Goal: Task Accomplishment & Management: Complete application form

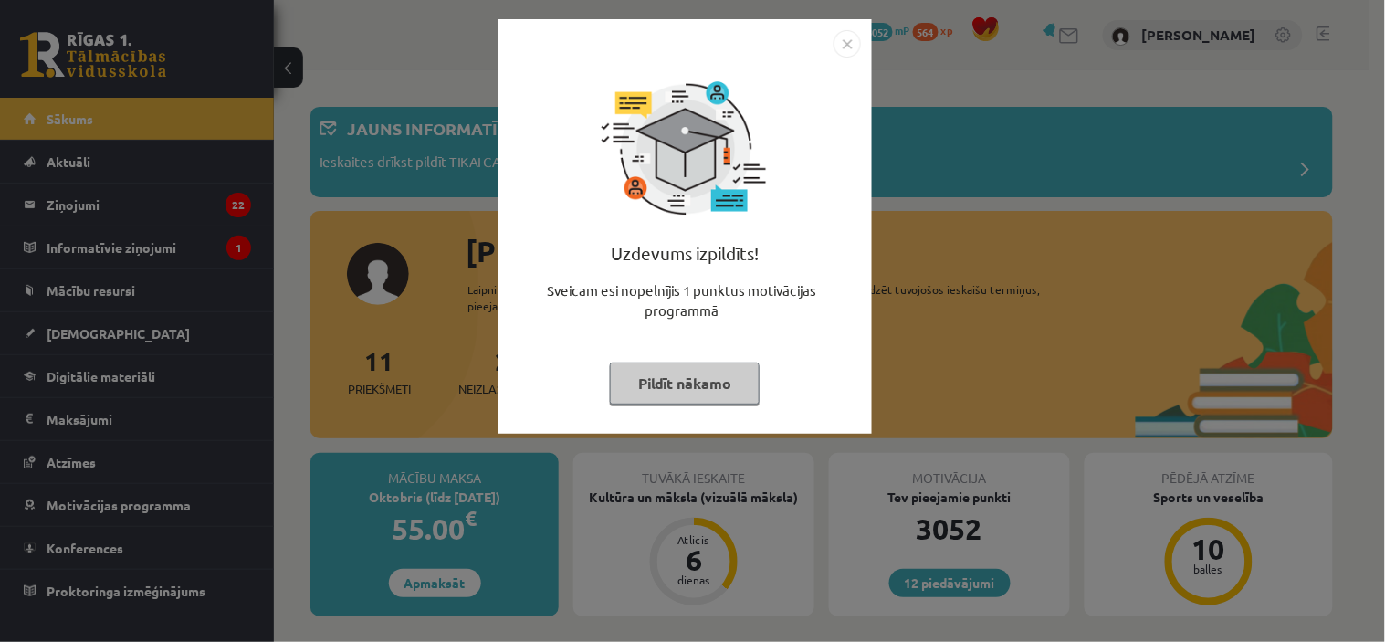
click at [698, 377] on button "Pildīt nākamo" at bounding box center [685, 384] width 150 height 42
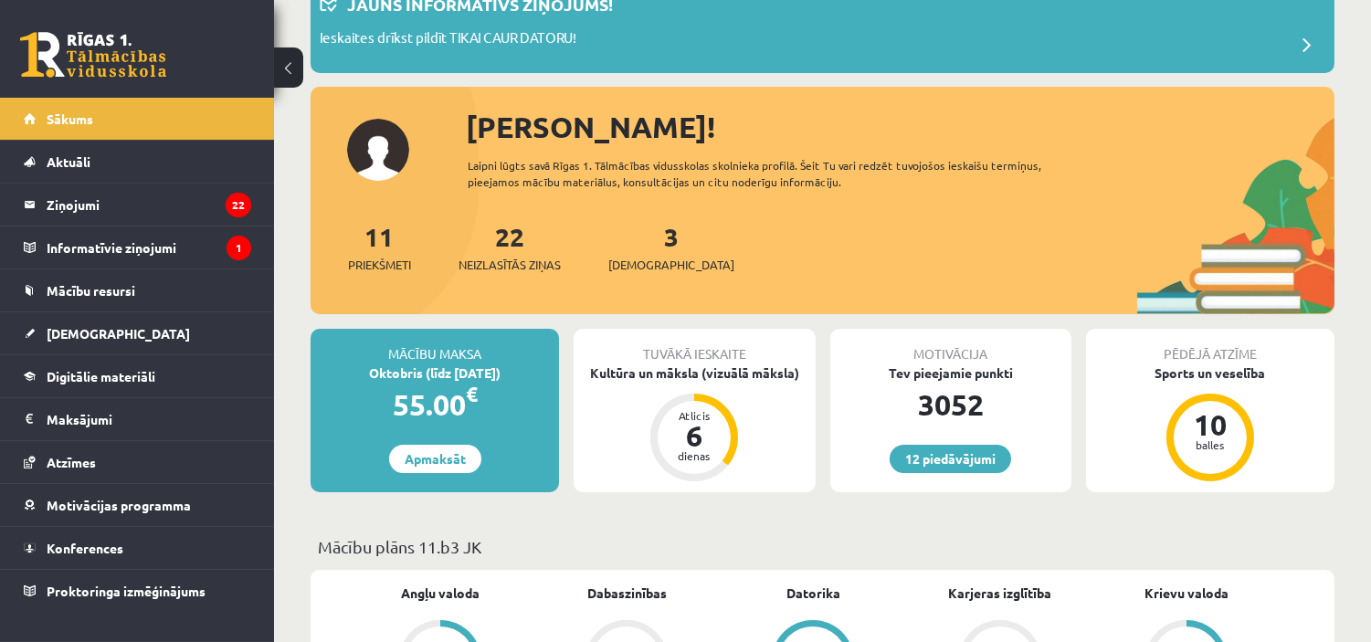
scroll to position [176, 0]
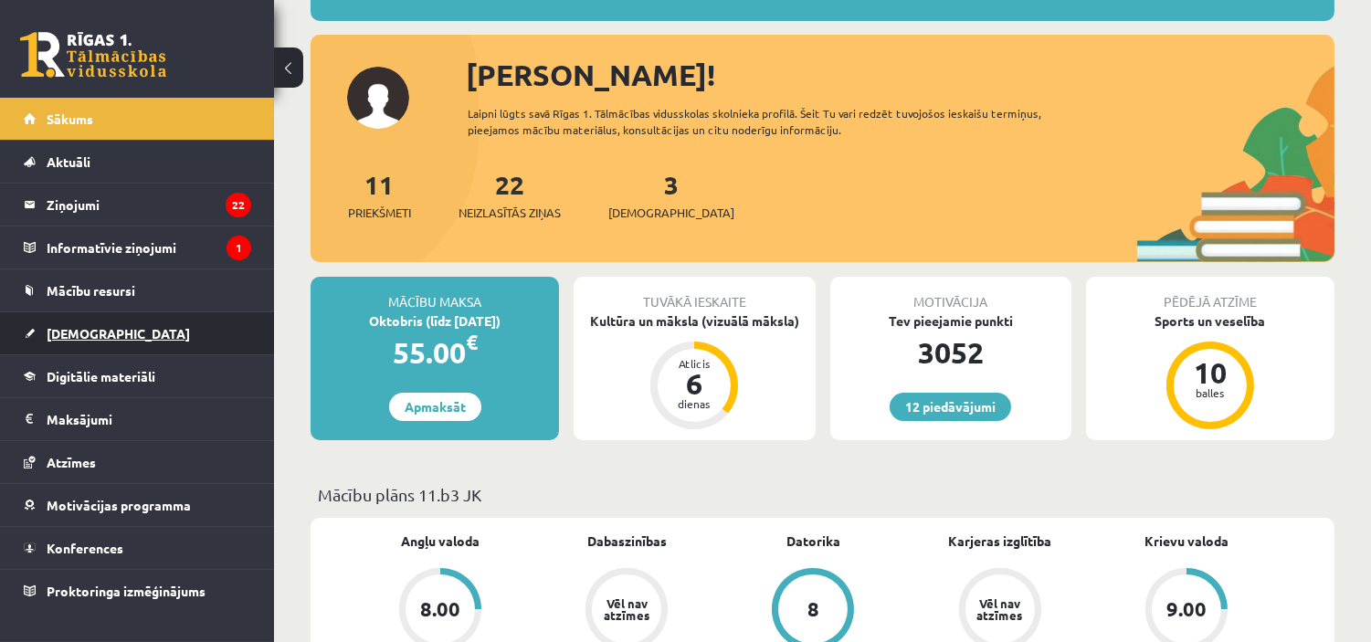
click at [94, 331] on span "[DEMOGRAPHIC_DATA]" at bounding box center [118, 333] width 143 height 16
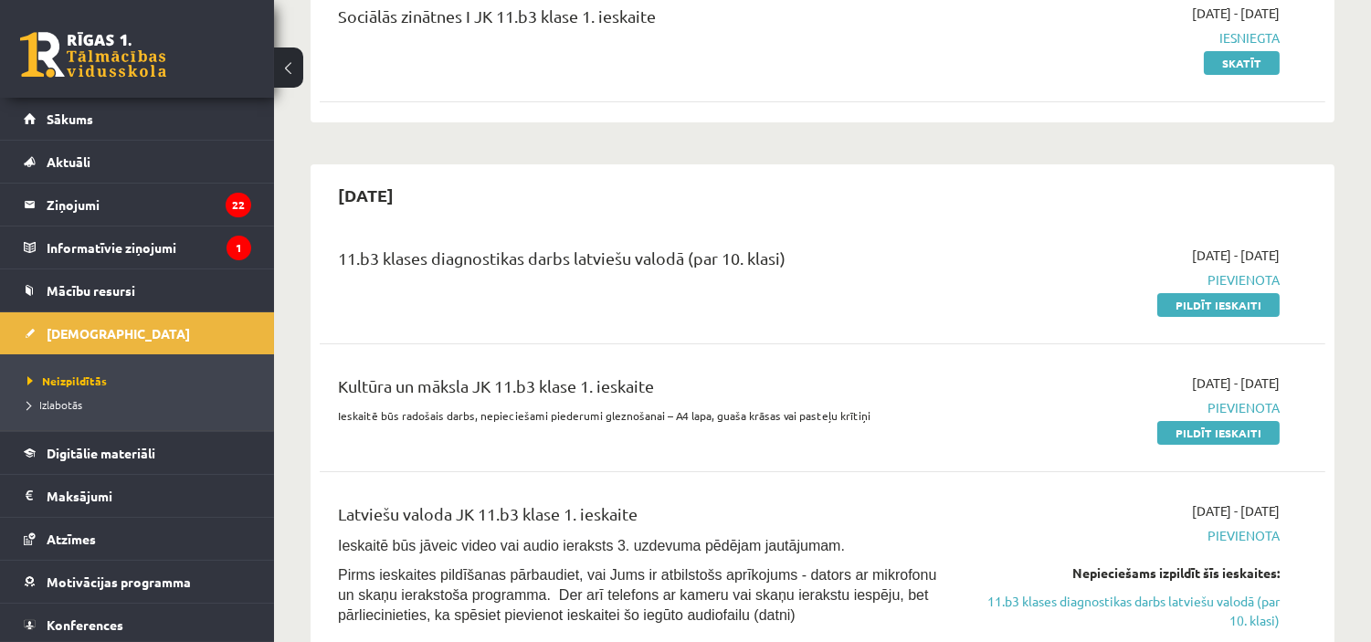
scroll to position [235, 0]
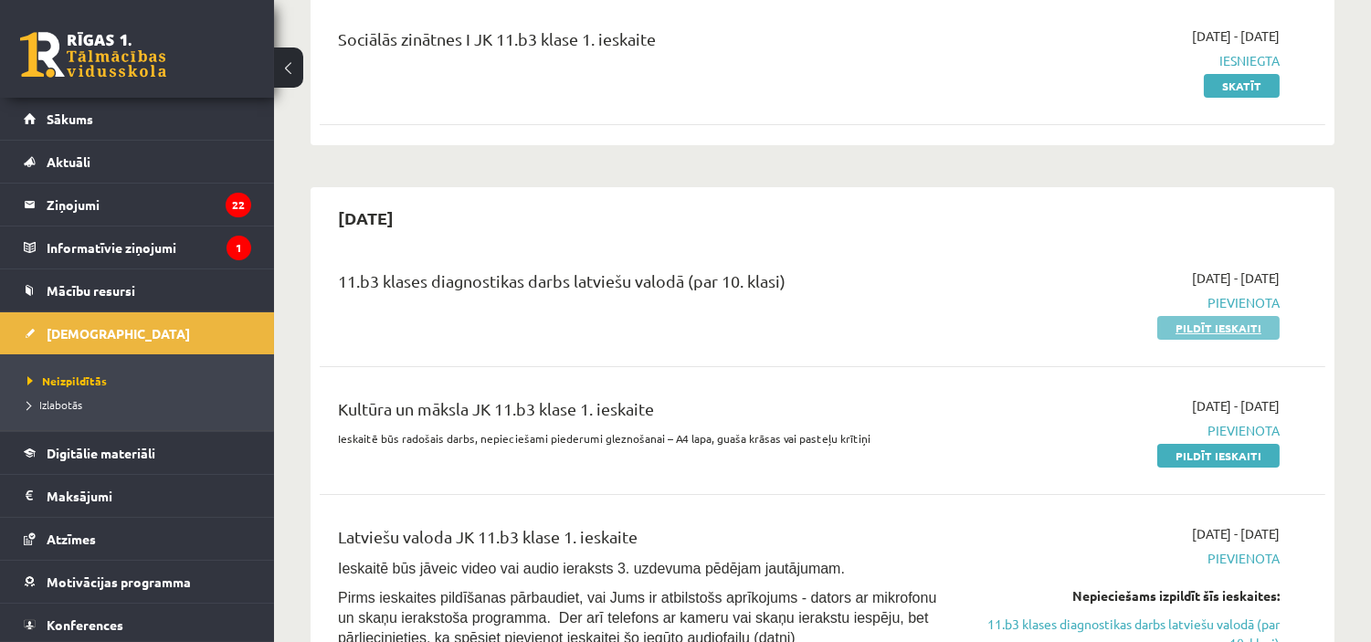
click at [1252, 330] on link "Pildīt ieskaiti" at bounding box center [1218, 328] width 122 height 24
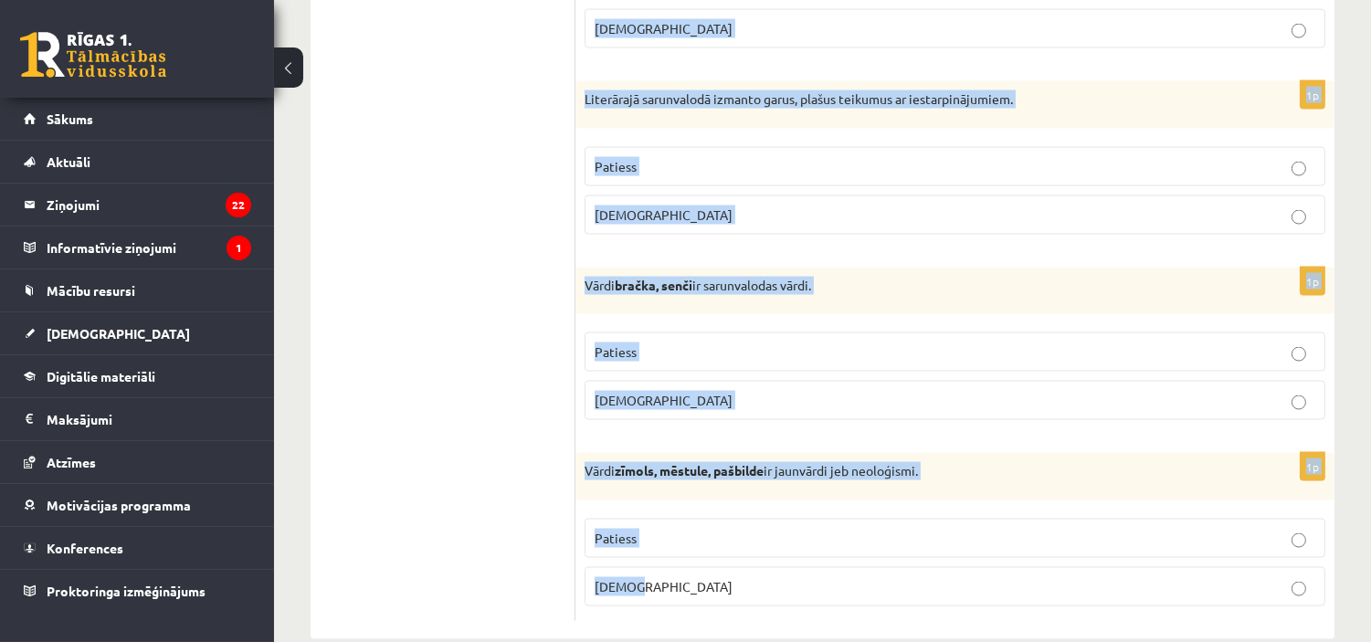
scroll to position [5433, 0]
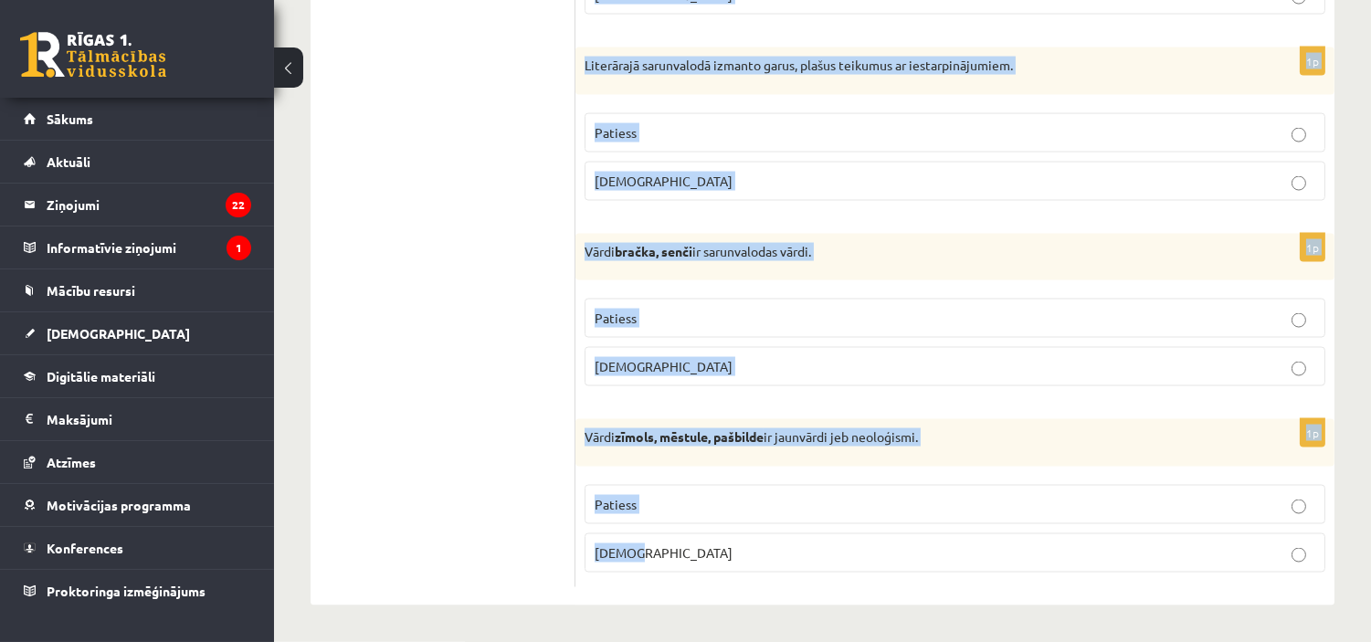
drag, startPoint x: 595, startPoint y: 336, endPoint x: 1110, endPoint y: 542, distance: 554.8
copy form "Apgalvojums ir patiess vai nepatiess? 1p Es vilku ragavas, bet māsa vakar redzē…"
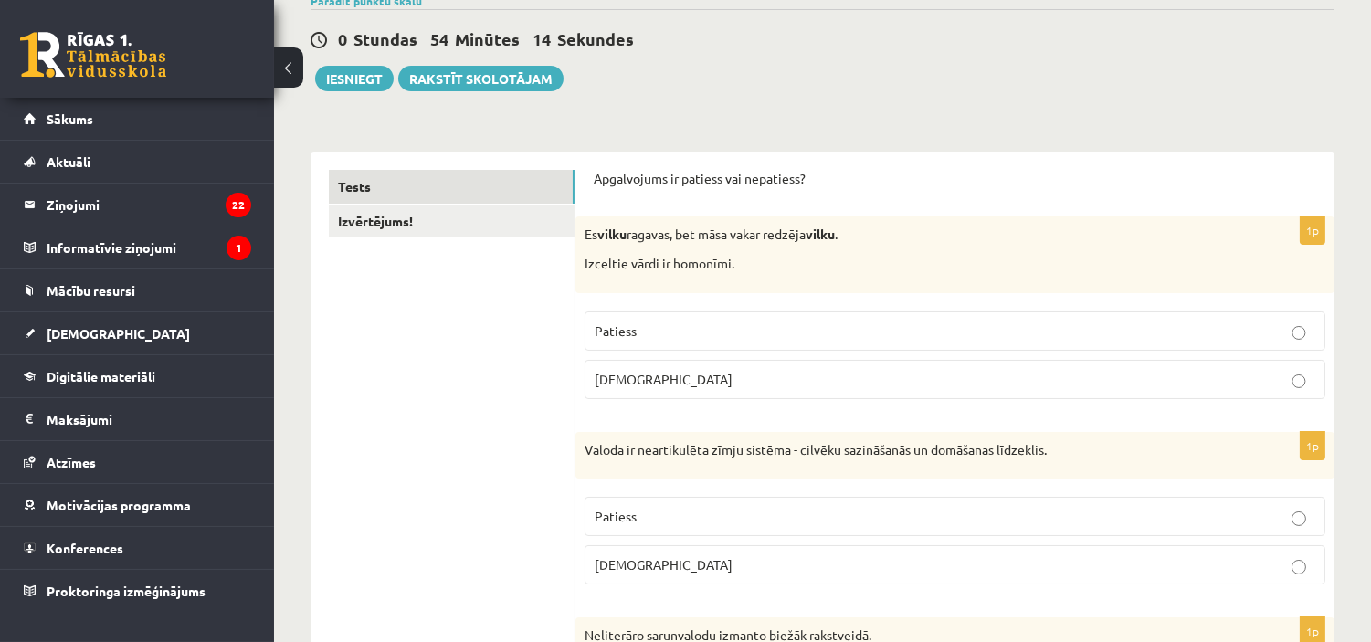
scroll to position [164, 0]
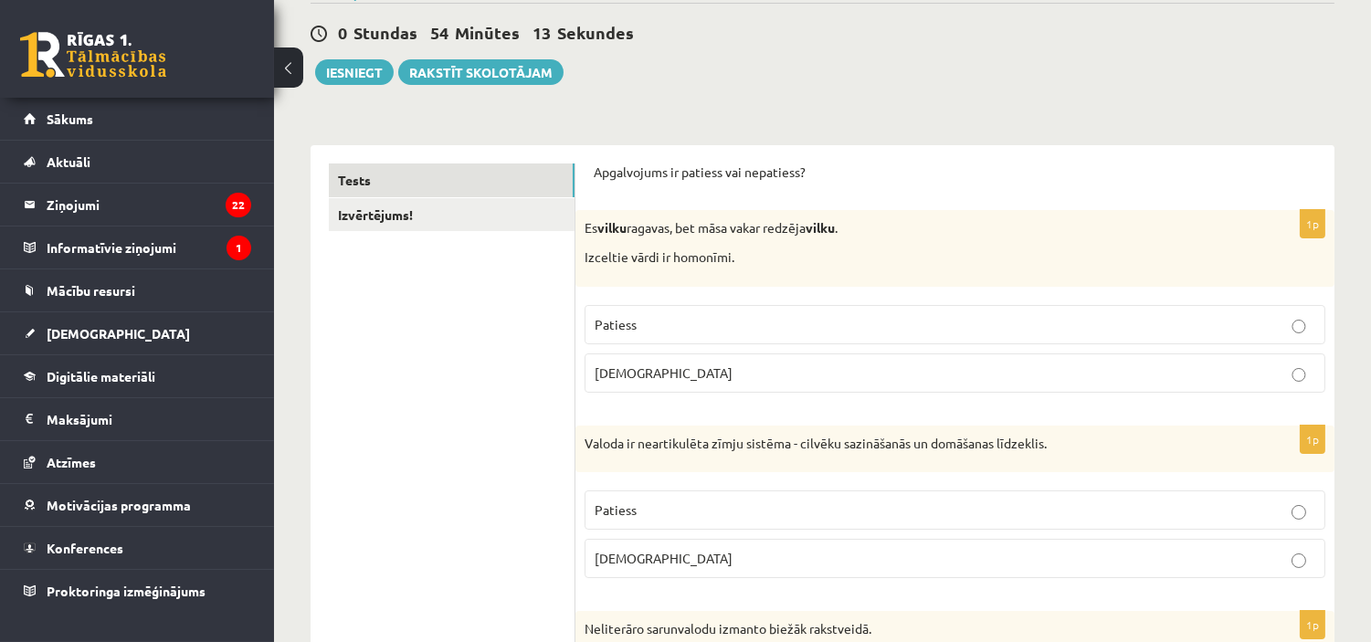
click at [771, 339] on label "Patiess" at bounding box center [954, 324] width 741 height 39
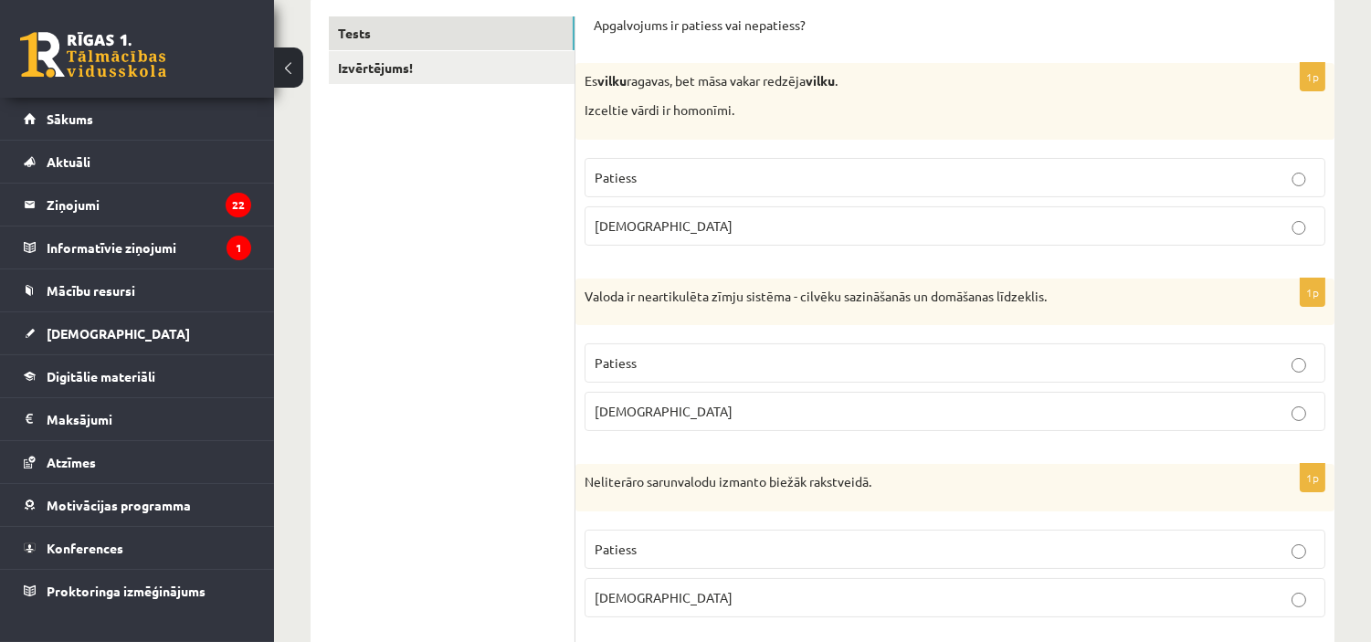
scroll to position [313, 0]
click at [937, 407] on p "Aplams" at bounding box center [954, 409] width 720 height 19
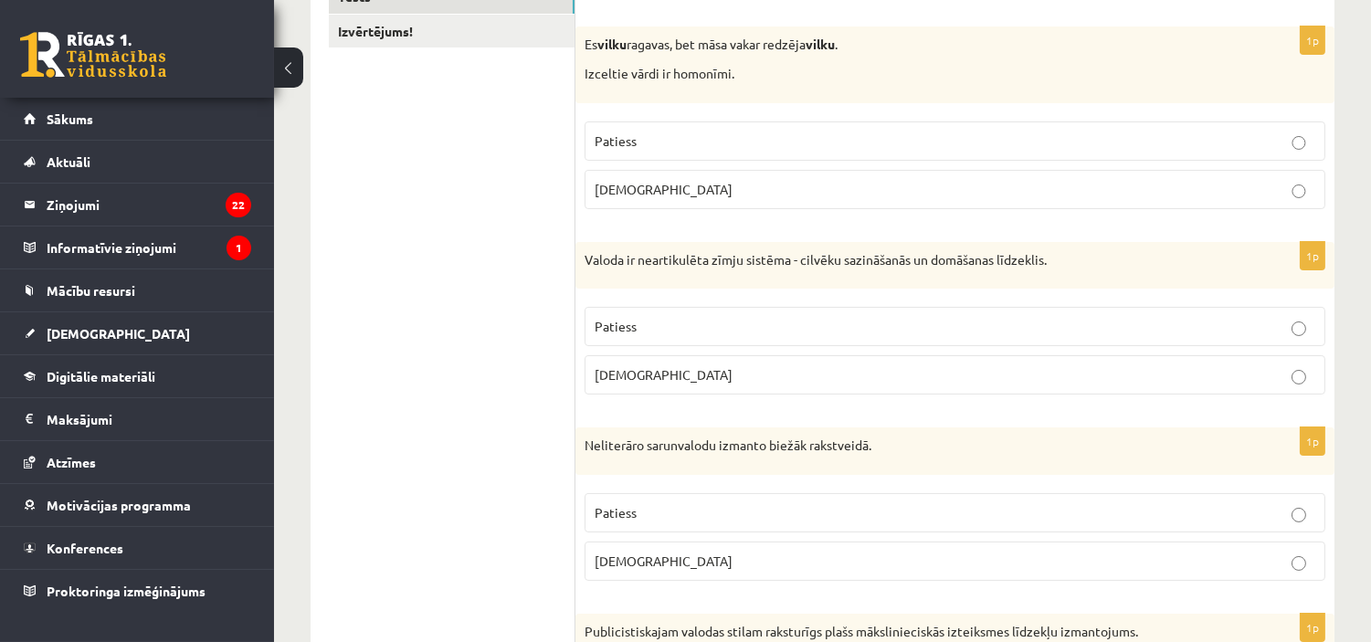
scroll to position [348, 0]
click at [882, 557] on p "Aplams" at bounding box center [954, 561] width 720 height 19
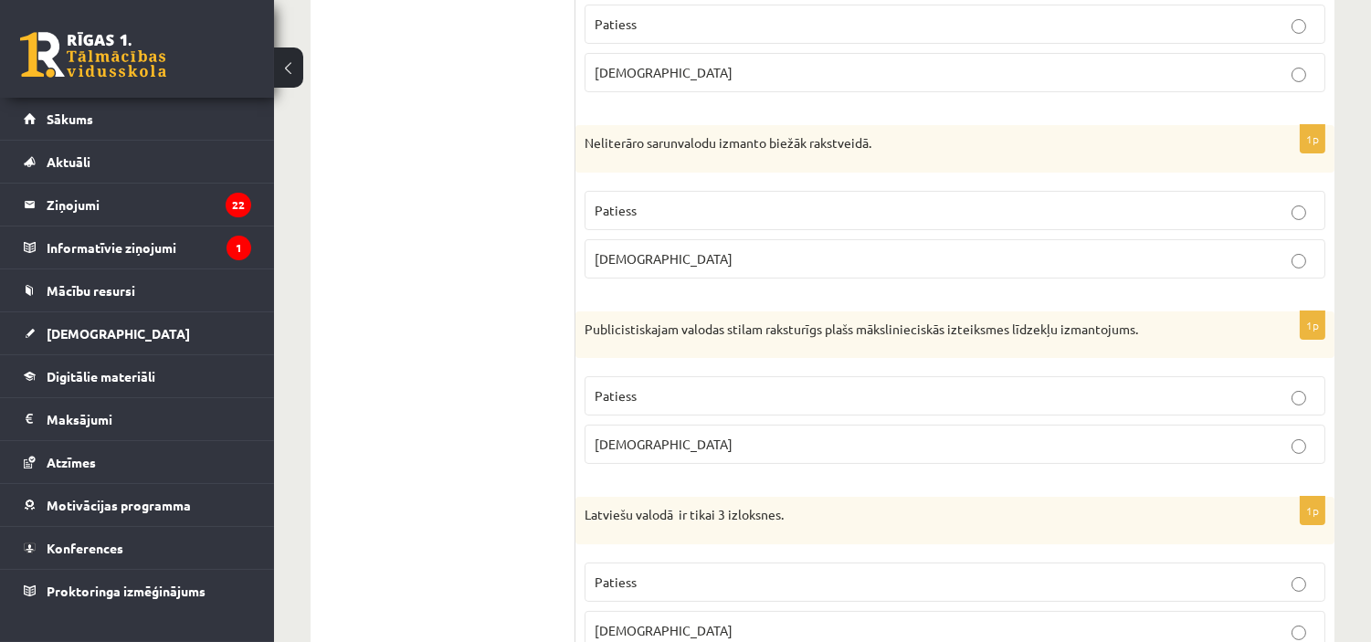
scroll to position [657, 0]
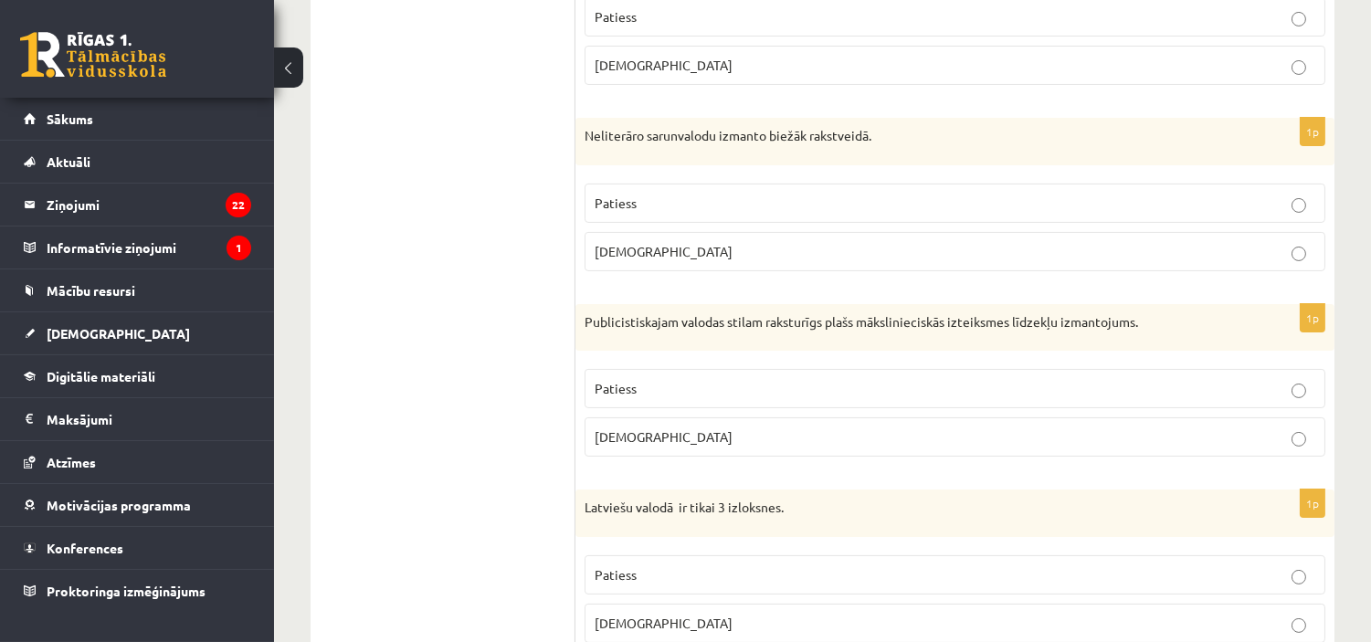
click at [745, 453] on label "Aplams" at bounding box center [954, 436] width 741 height 39
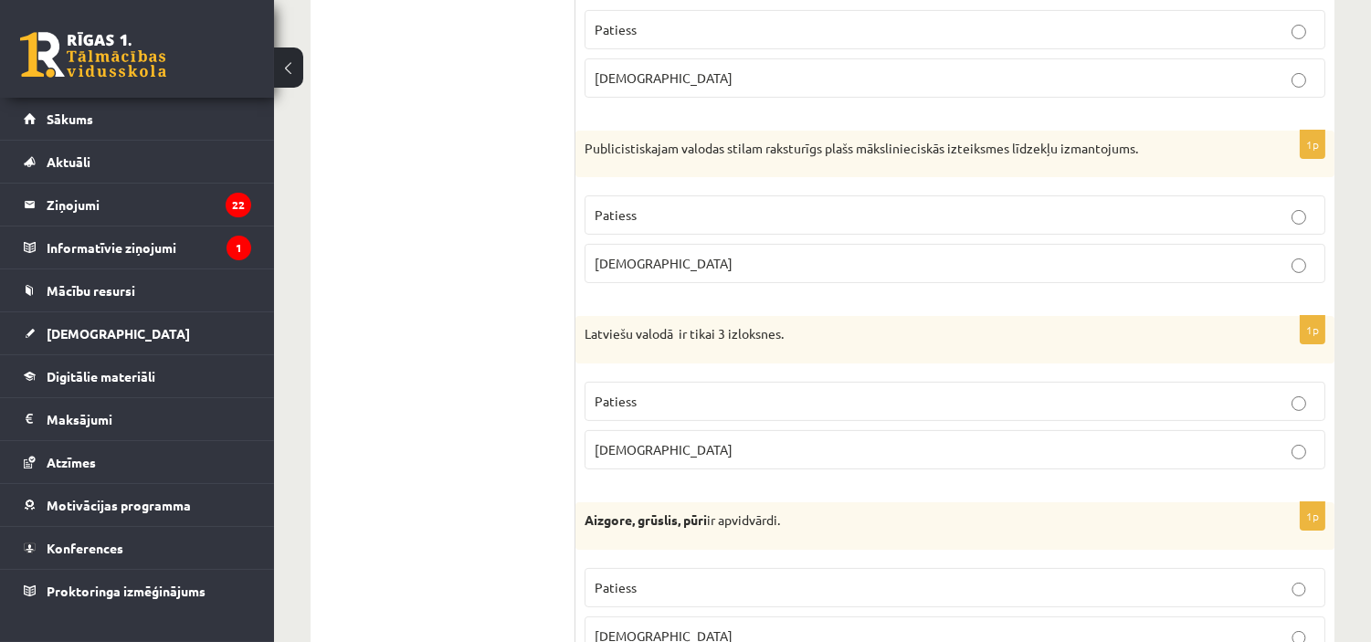
scroll to position [833, 0]
click at [1006, 446] on p "Aplams" at bounding box center [954, 447] width 720 height 19
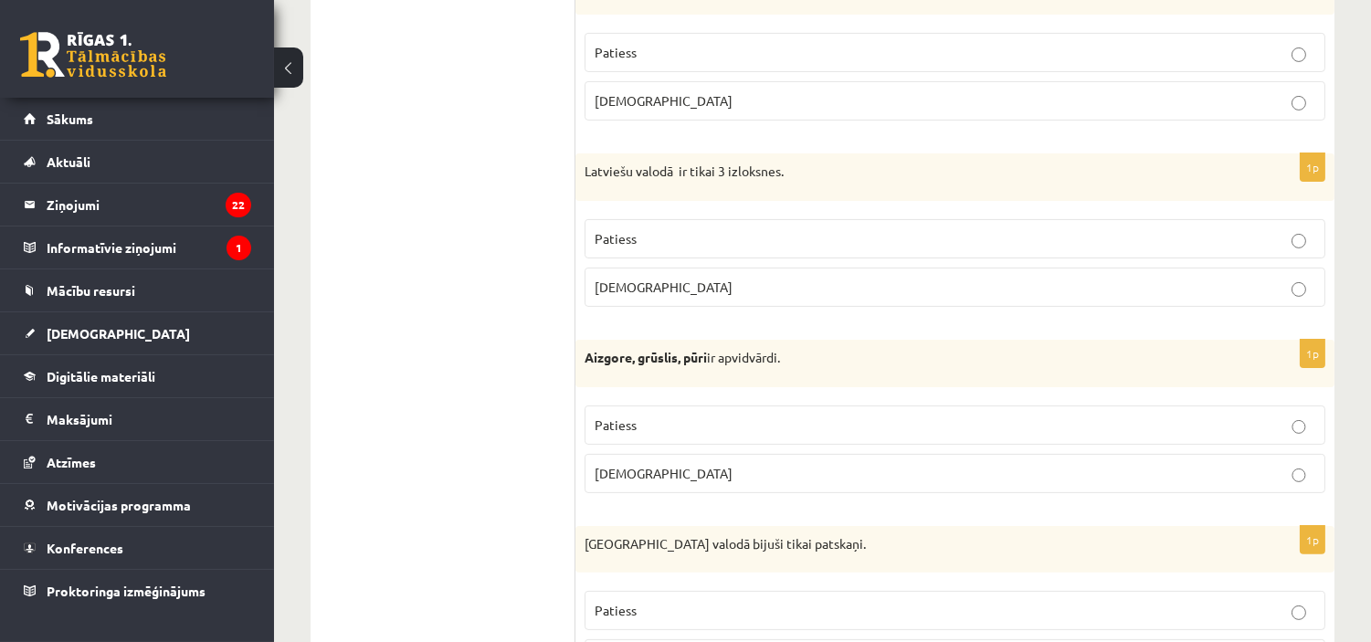
click at [743, 418] on p "Patiess" at bounding box center [954, 424] width 720 height 19
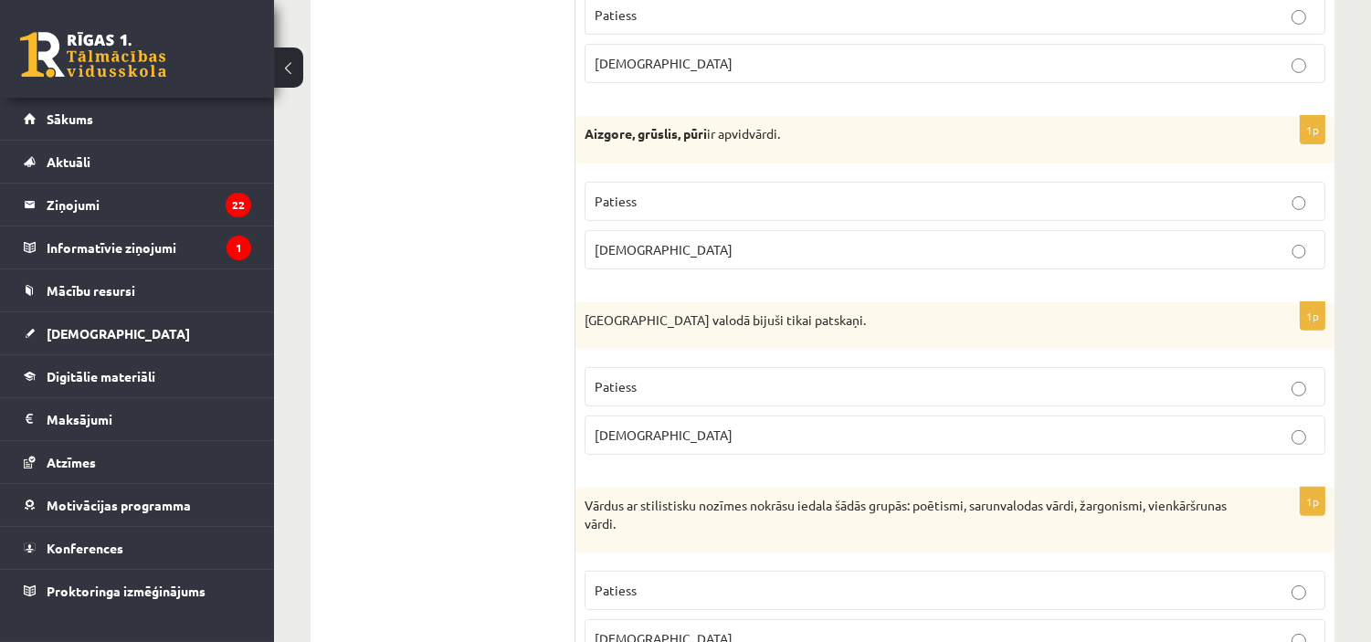
scroll to position [1220, 0]
click at [890, 423] on label "Aplams" at bounding box center [954, 432] width 741 height 39
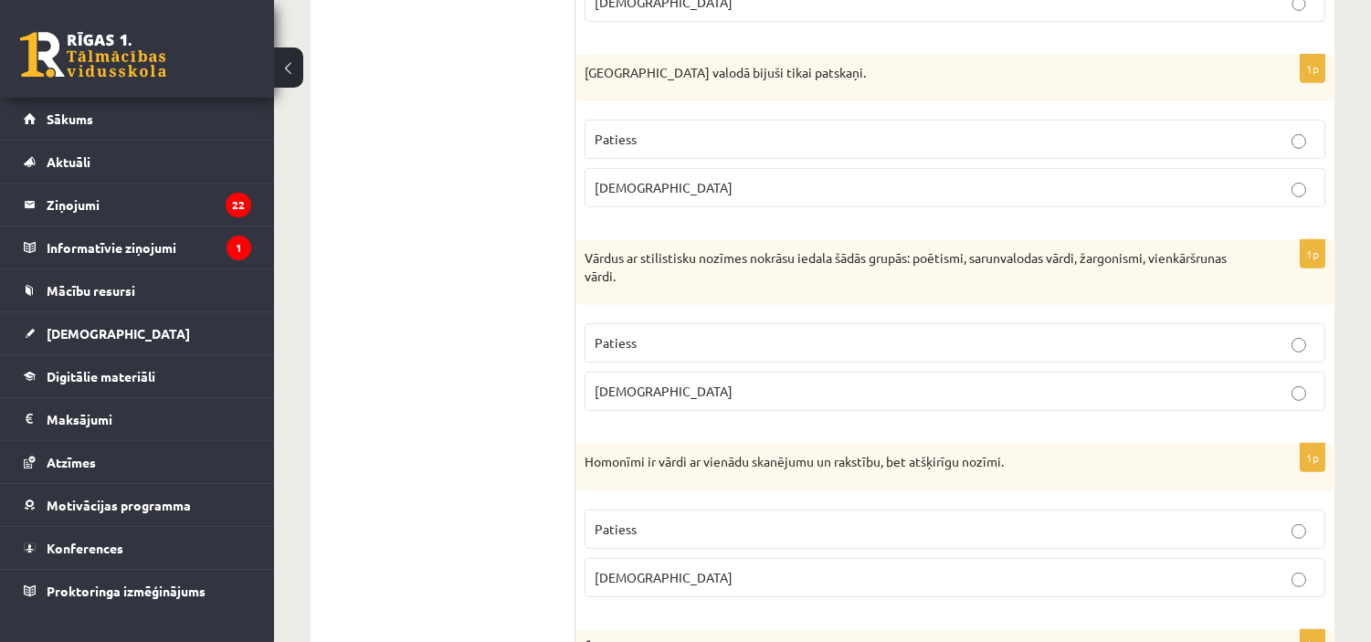
scroll to position [1467, 0]
click at [741, 338] on p "Patiess" at bounding box center [954, 340] width 720 height 19
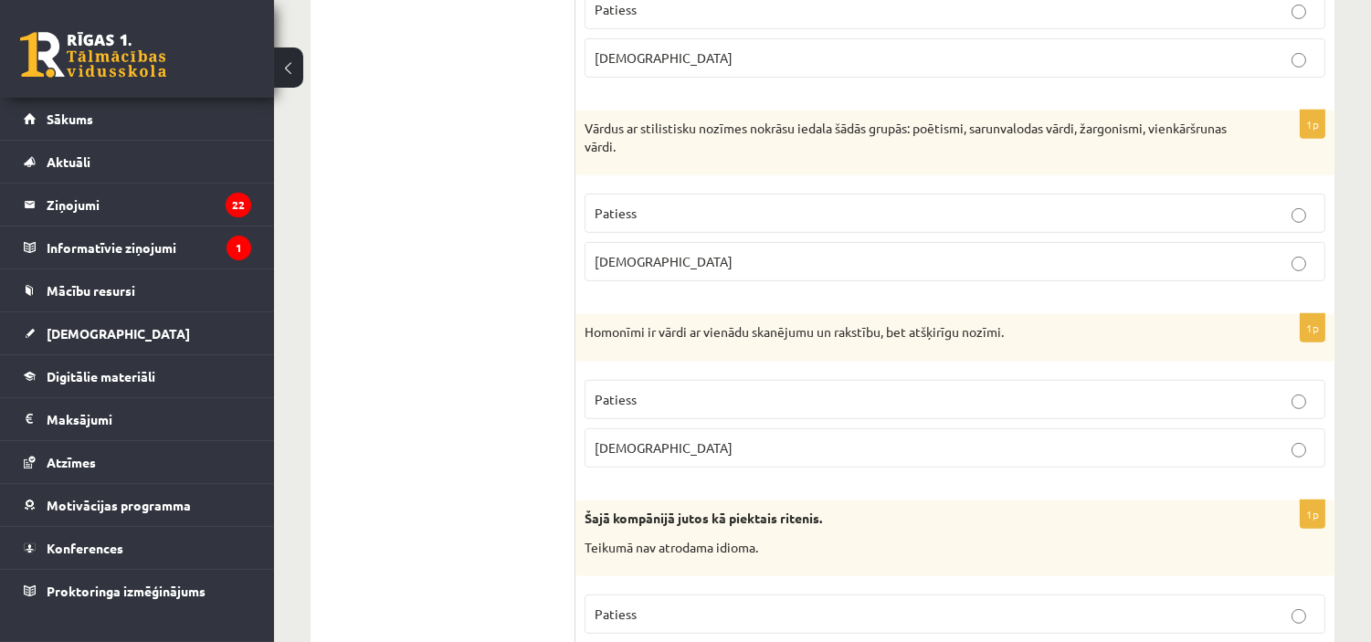
scroll to position [1632, 0]
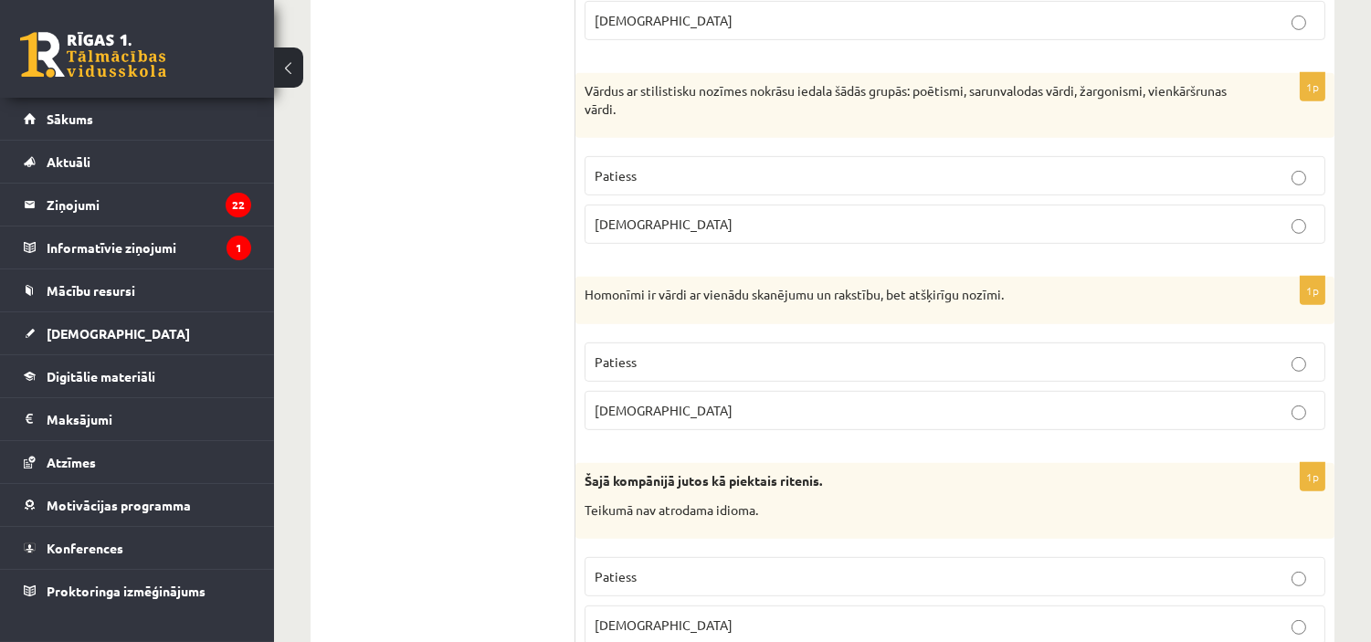
click at [745, 368] on p "Patiess" at bounding box center [954, 361] width 720 height 19
click at [895, 626] on p "Aplams" at bounding box center [954, 624] width 720 height 19
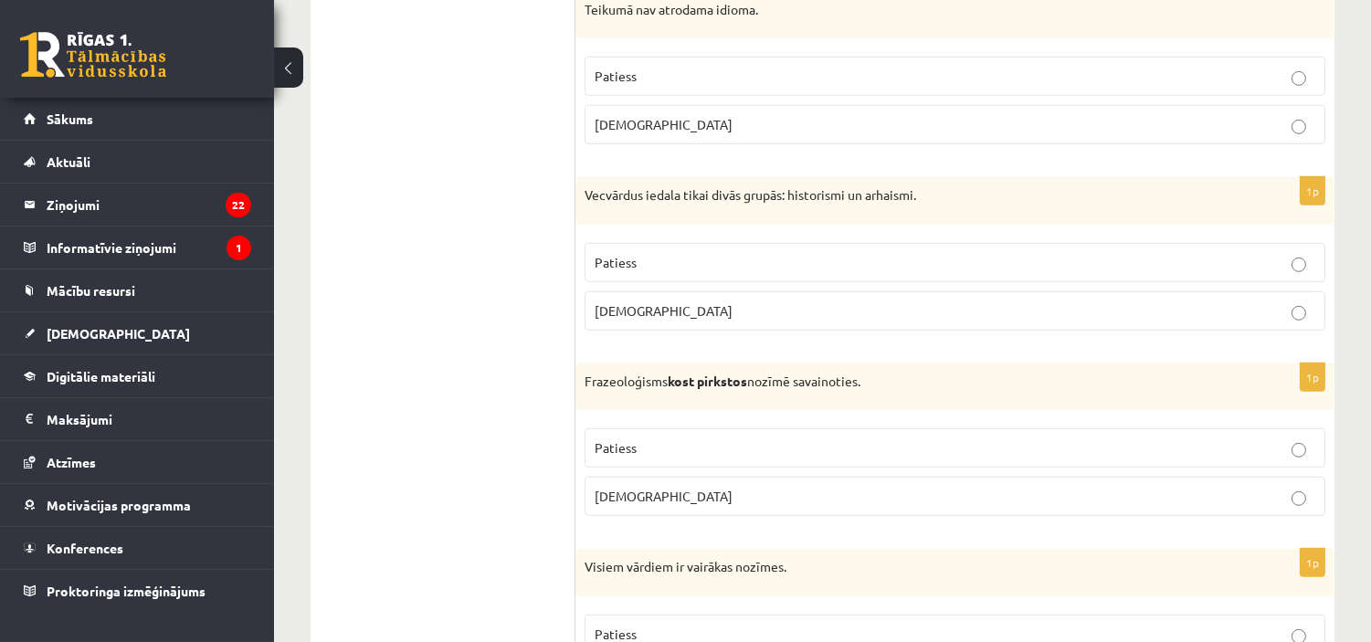
scroll to position [2133, 0]
click at [838, 262] on p "Patiess" at bounding box center [954, 261] width 720 height 19
click at [836, 495] on p "Aplams" at bounding box center [954, 495] width 720 height 19
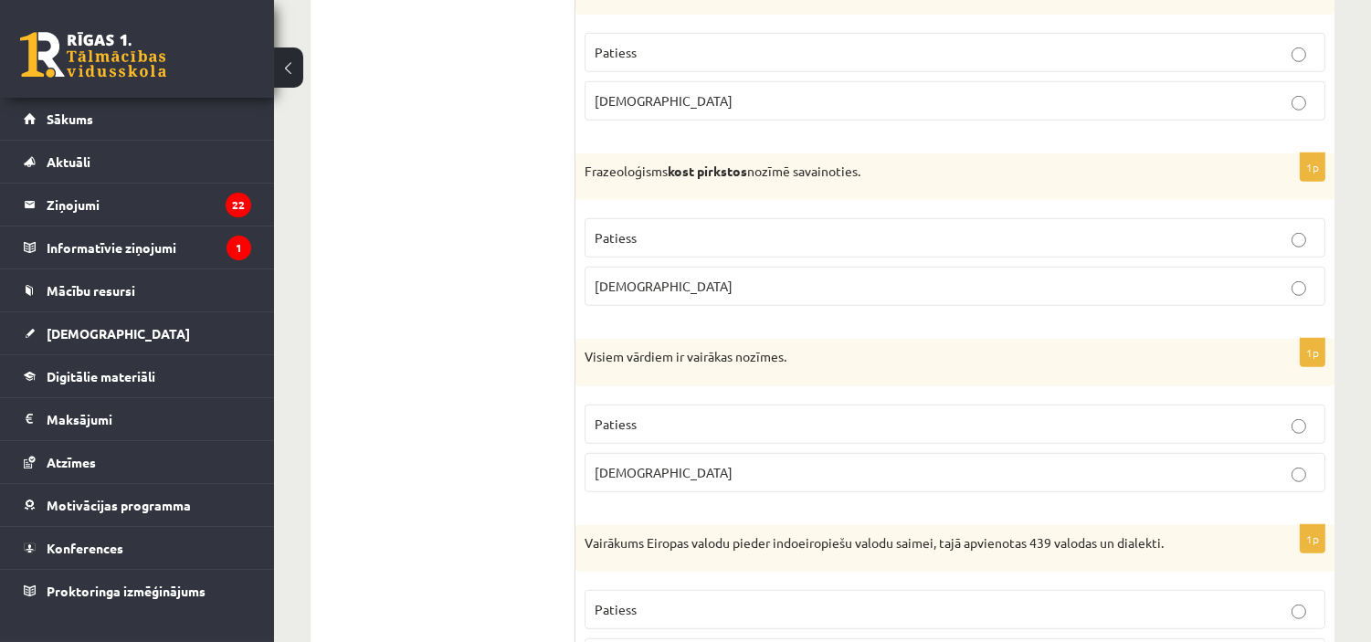
scroll to position [2343, 0]
click at [882, 486] on label "Aplams" at bounding box center [954, 471] width 741 height 39
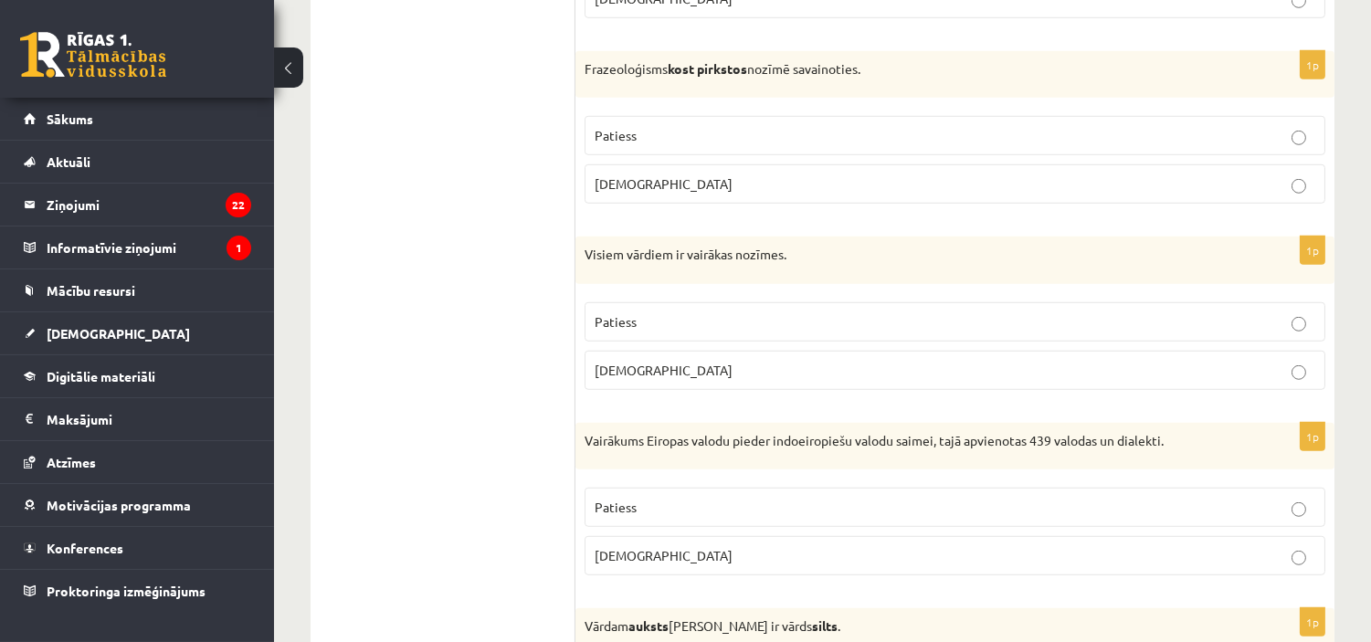
scroll to position [2445, 0]
click at [795, 499] on label "Patiess" at bounding box center [954, 506] width 741 height 39
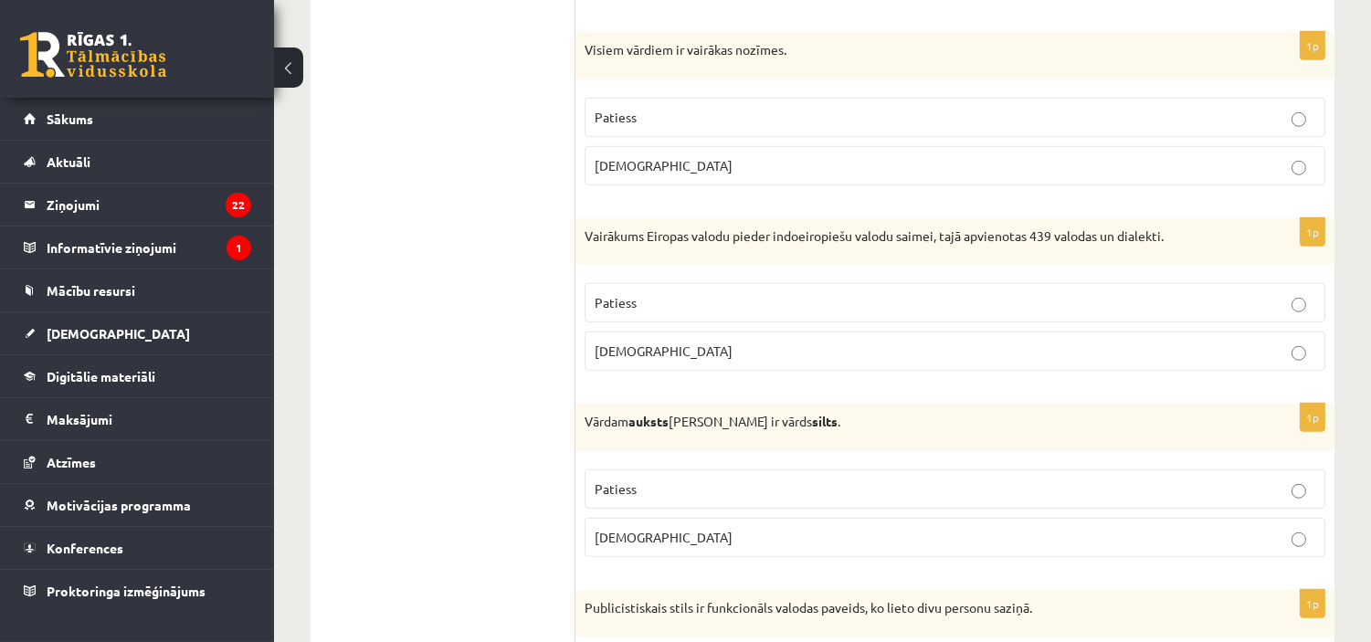
scroll to position [2653, 0]
click at [819, 489] on p "Patiess" at bounding box center [954, 485] width 720 height 19
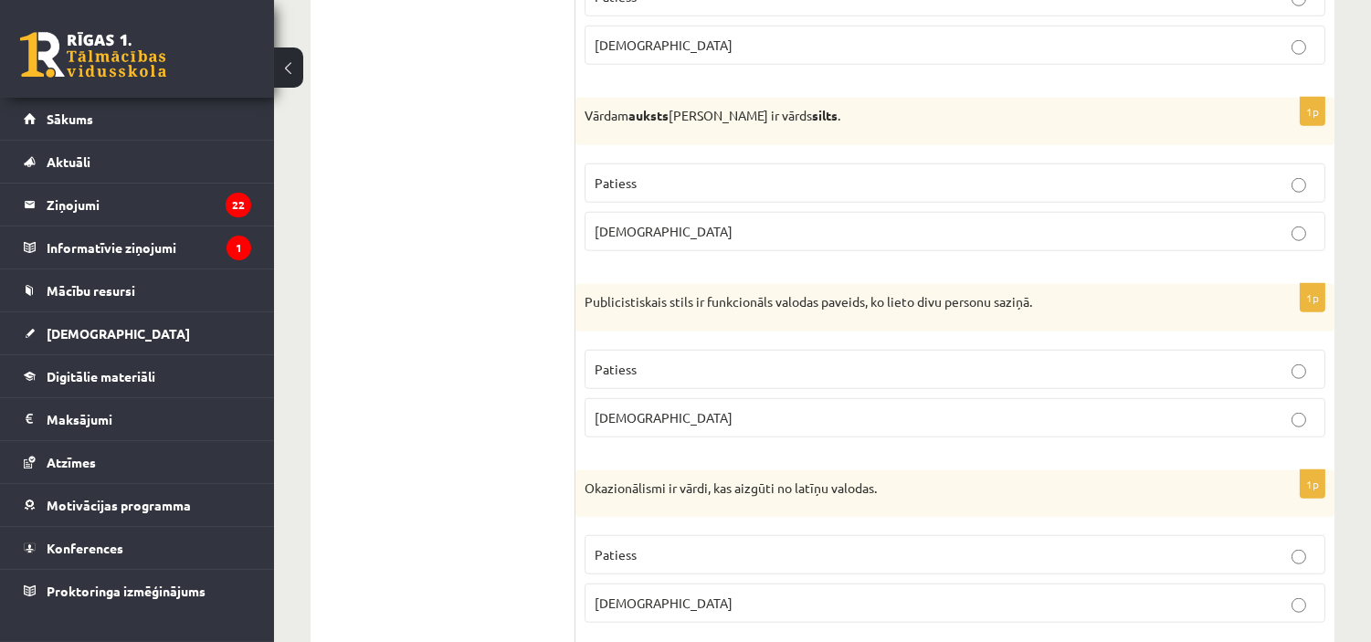
scroll to position [2960, 0]
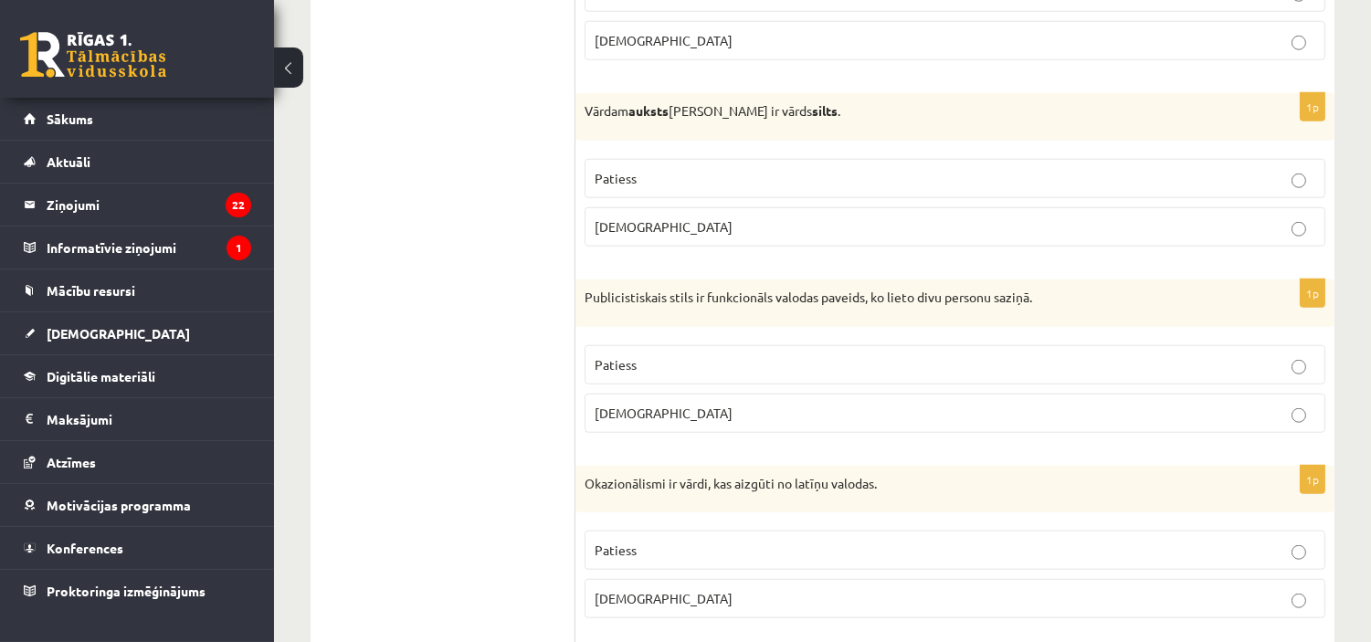
click at [806, 430] on label "Aplams" at bounding box center [954, 413] width 741 height 39
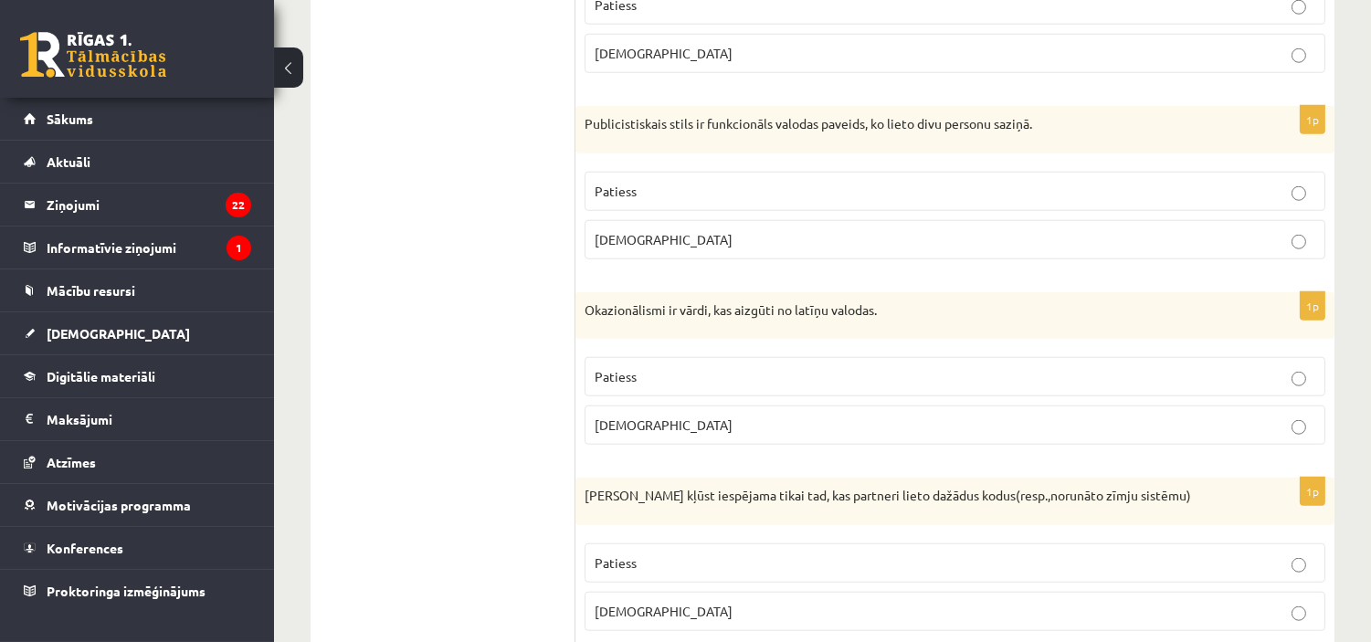
scroll to position [3167, 0]
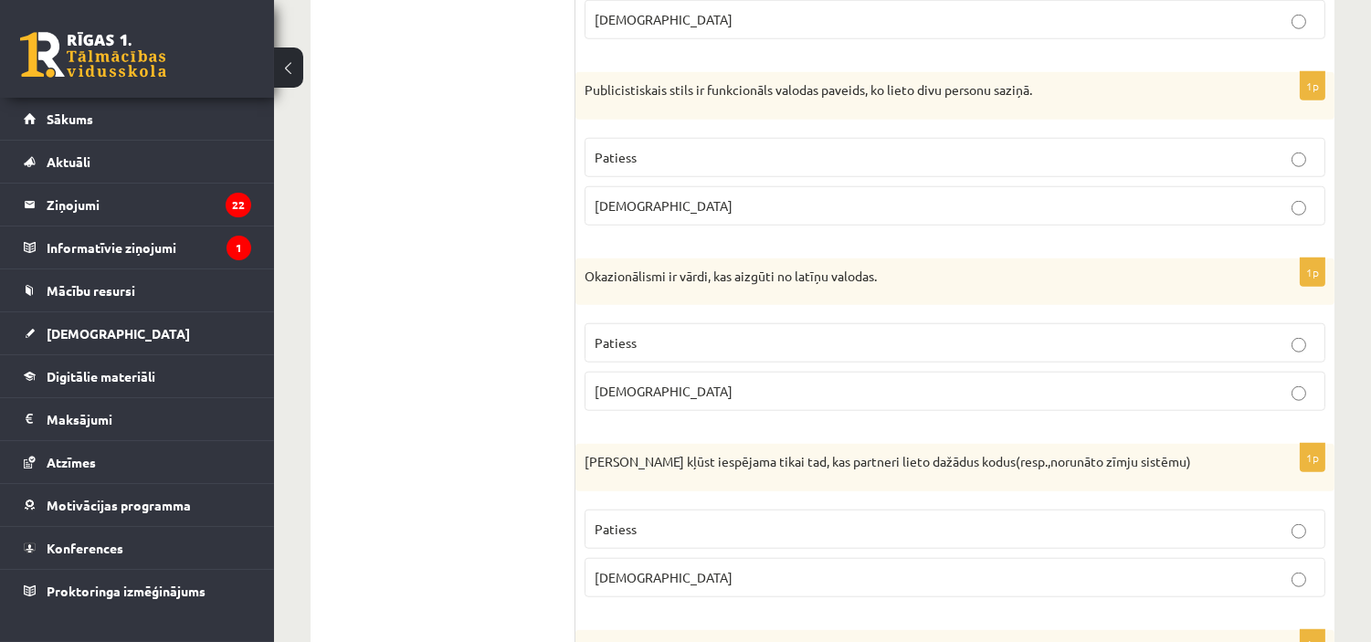
click at [962, 401] on p "Aplams" at bounding box center [954, 391] width 720 height 19
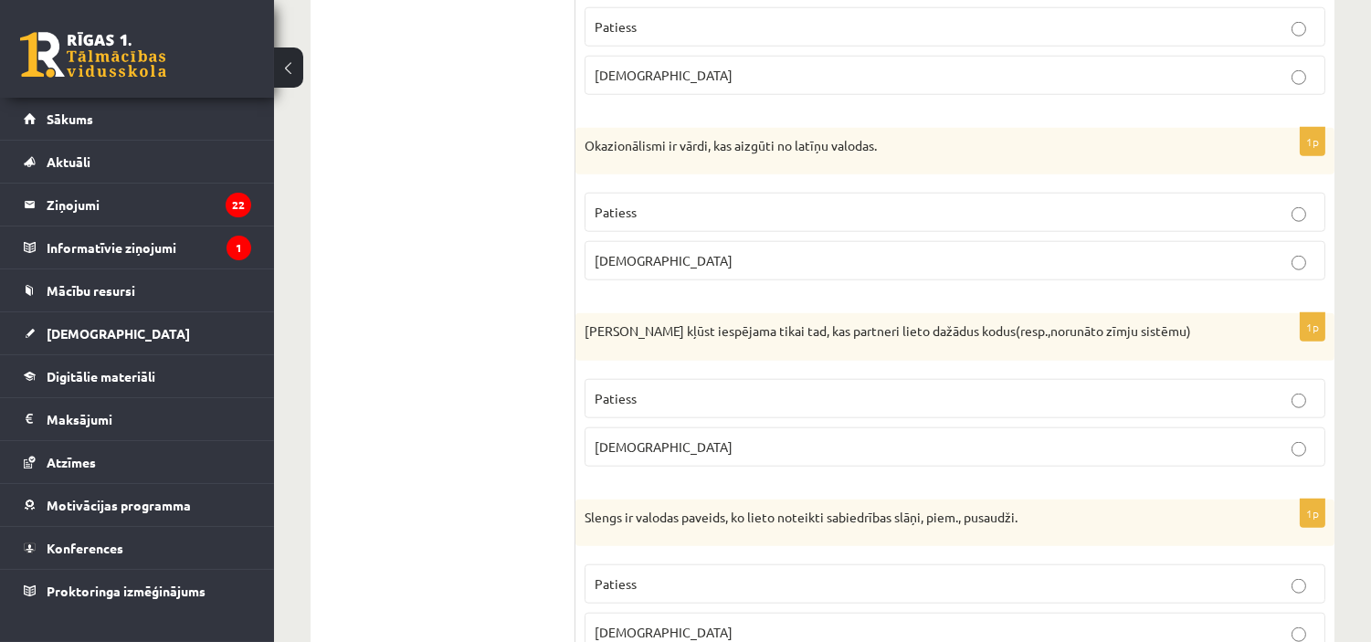
scroll to position [3319, 0]
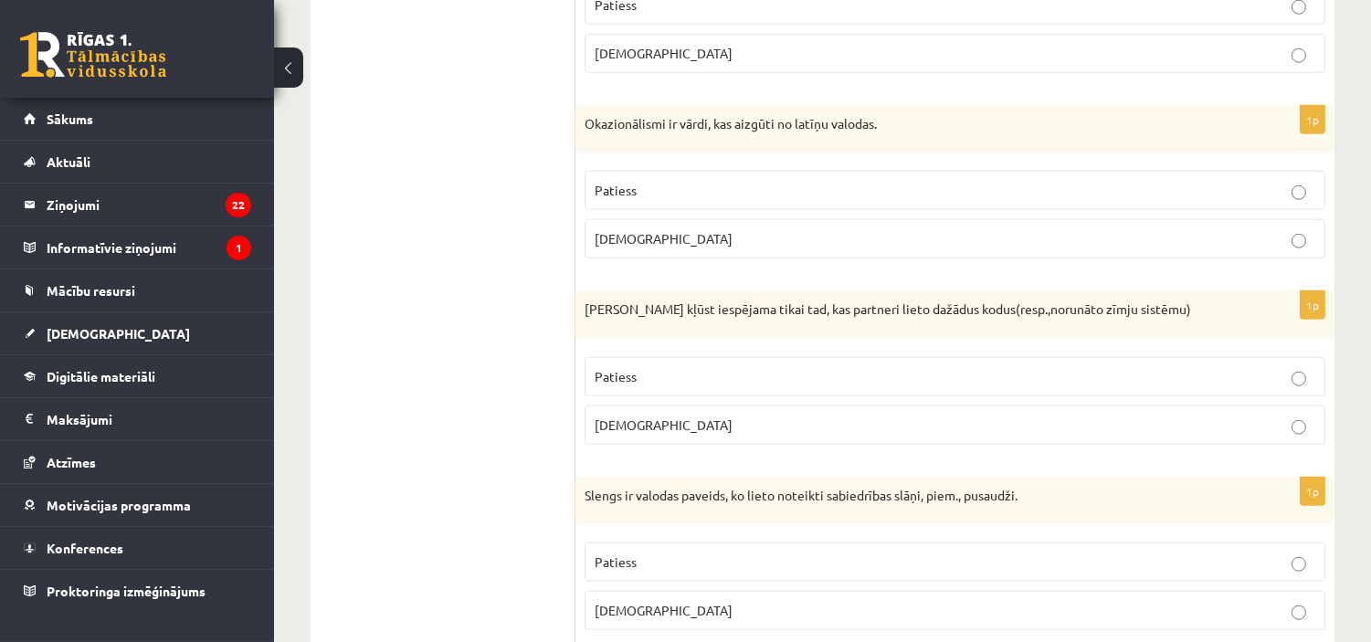
click at [1067, 433] on p "Aplams" at bounding box center [954, 424] width 720 height 19
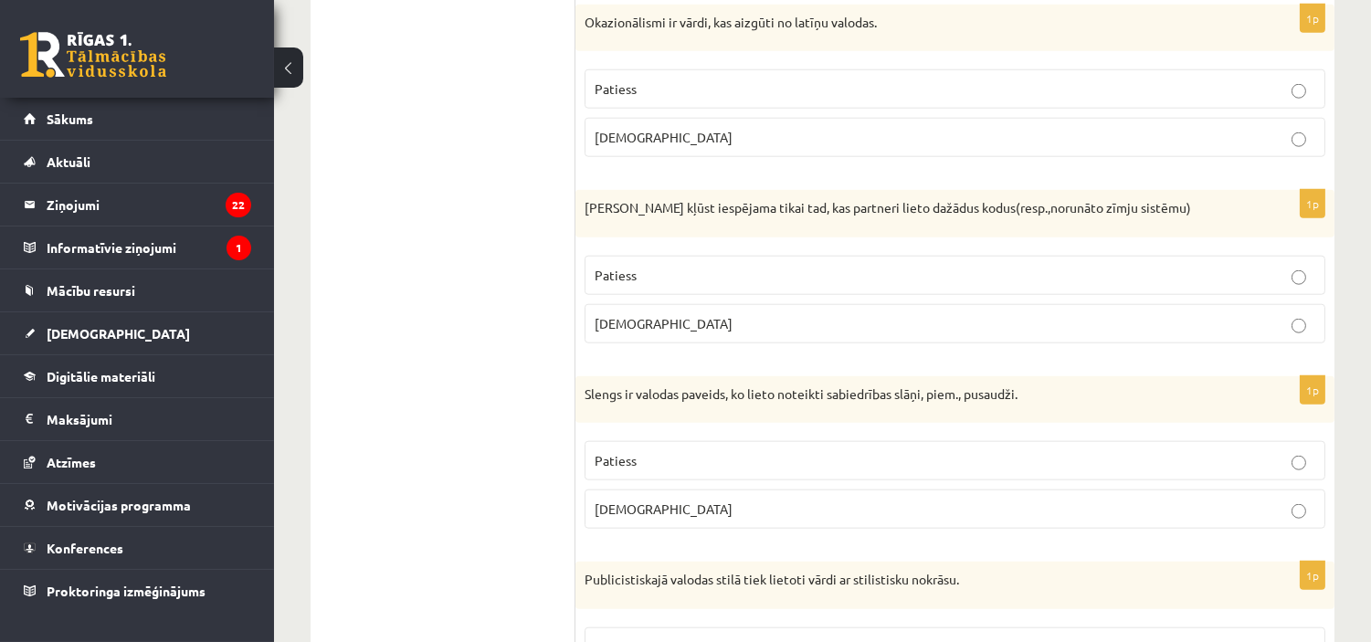
scroll to position [3445, 0]
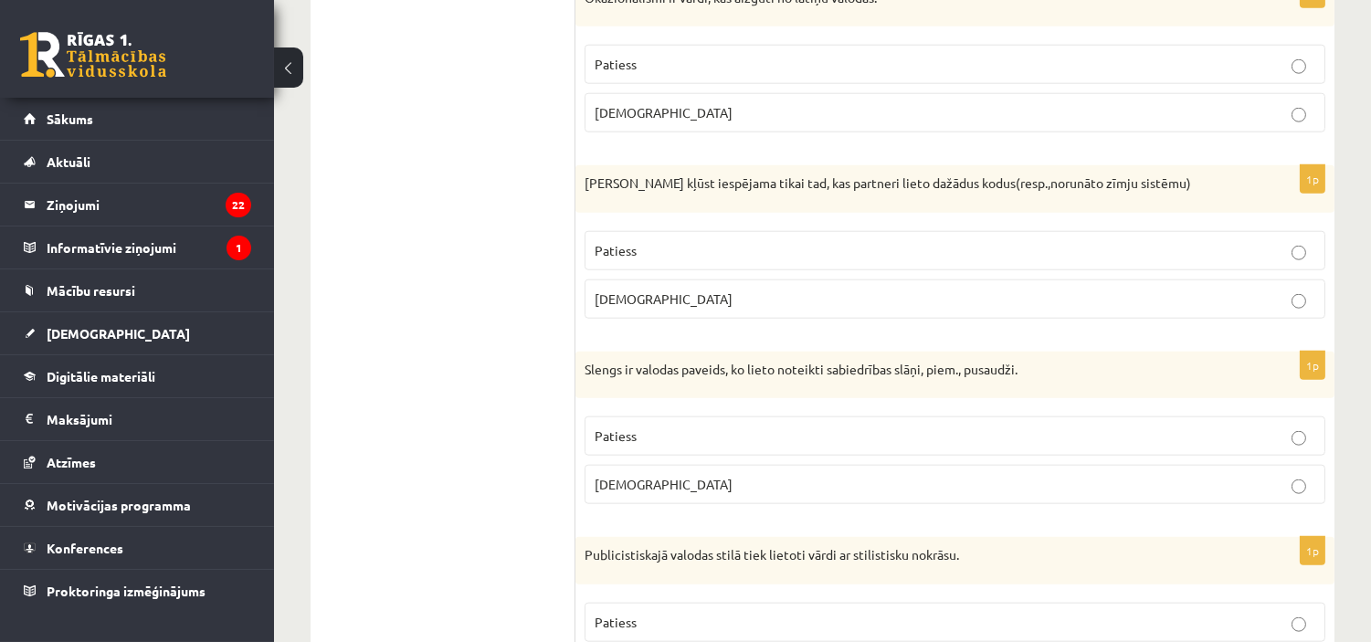
click at [751, 251] on p "Patiess" at bounding box center [954, 250] width 720 height 19
click at [754, 302] on p "Aplams" at bounding box center [954, 298] width 720 height 19
click at [717, 436] on p "Patiess" at bounding box center [954, 435] width 720 height 19
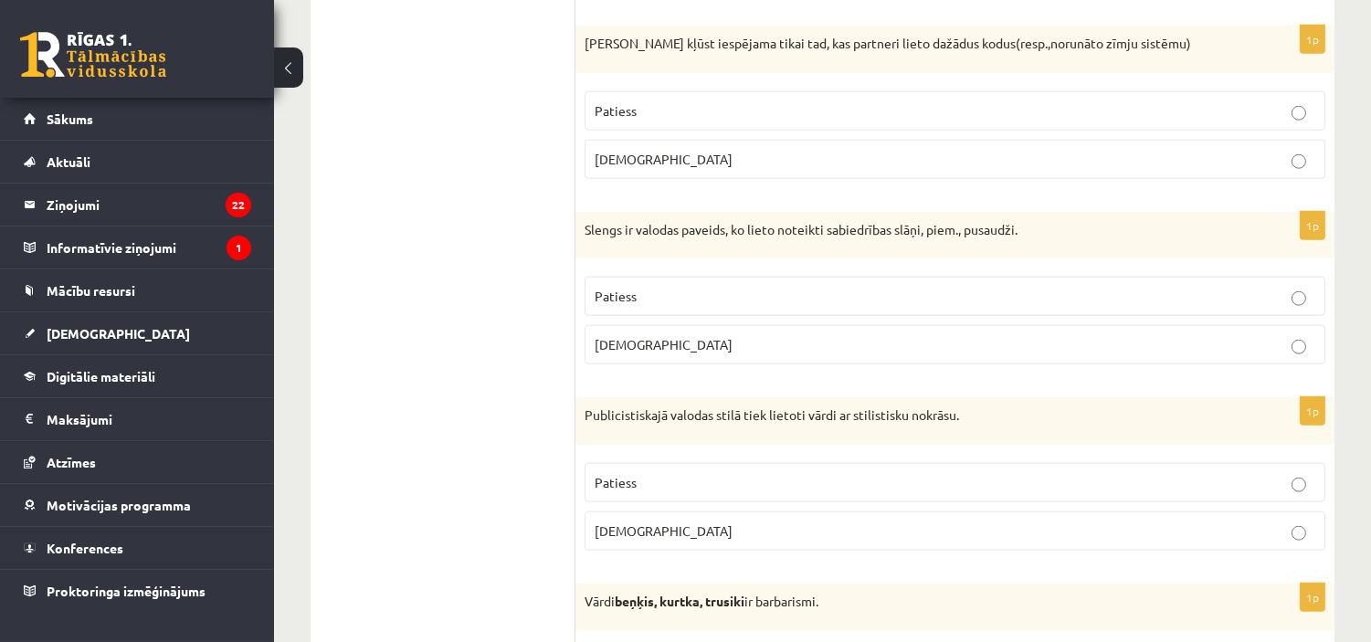
scroll to position [3587, 0]
click at [724, 470] on label "Patiess" at bounding box center [954, 480] width 741 height 39
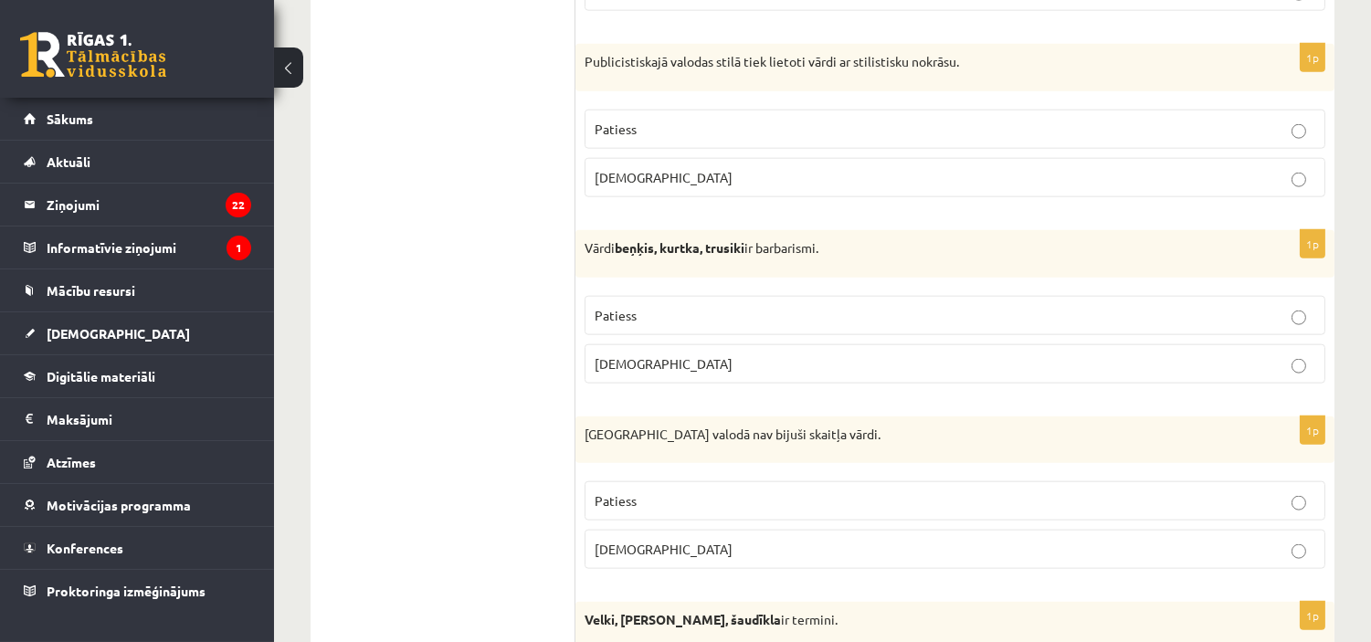
scroll to position [3939, 0]
click at [862, 323] on p "Patiess" at bounding box center [954, 314] width 720 height 19
click at [810, 500] on p "Patiess" at bounding box center [954, 499] width 720 height 19
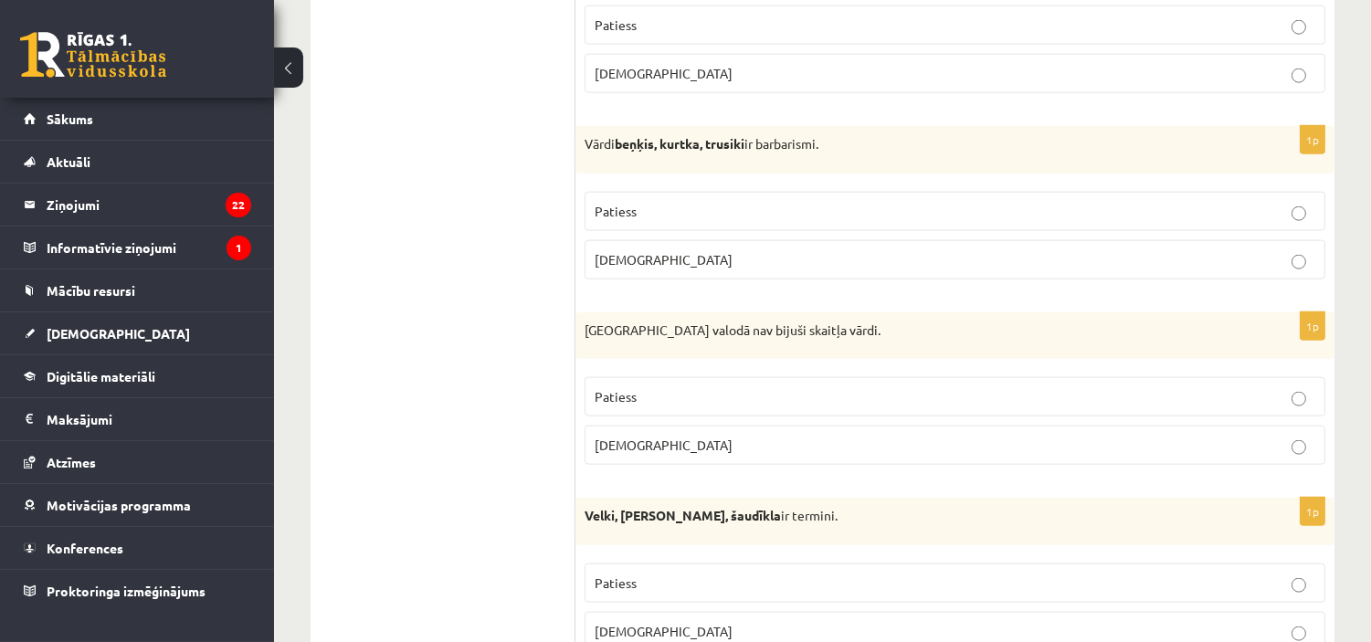
scroll to position [4111, 0]
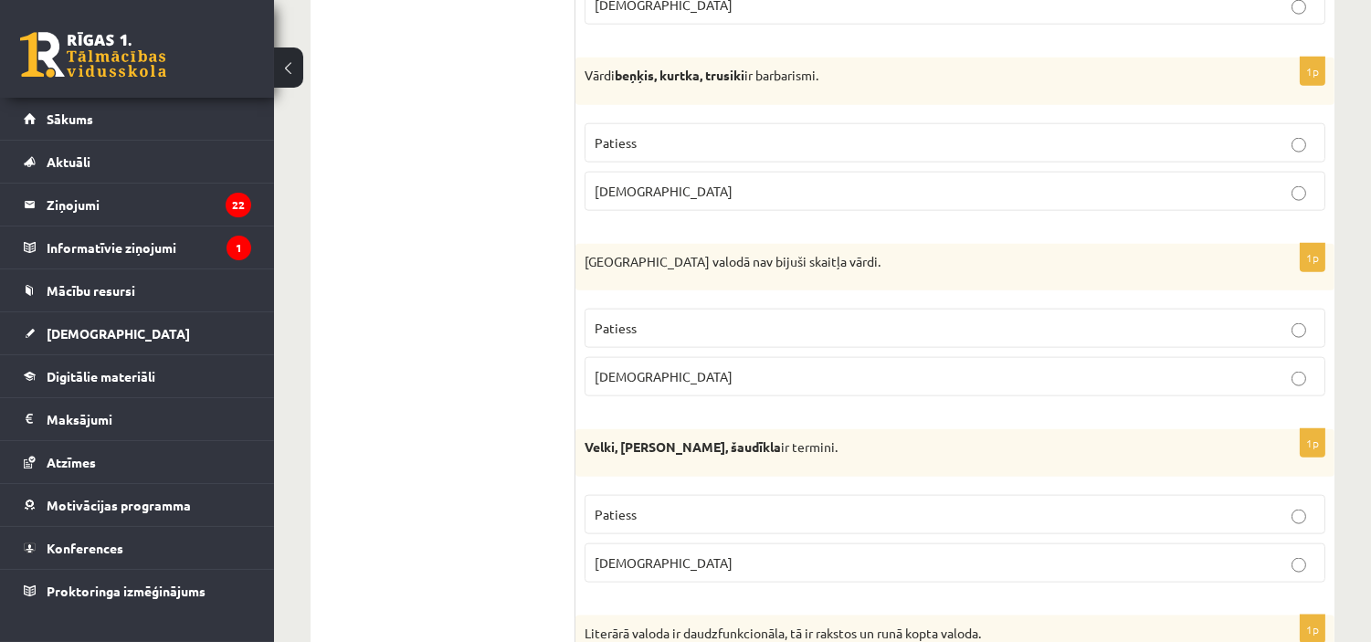
click at [981, 583] on label "Aplams" at bounding box center [954, 562] width 741 height 39
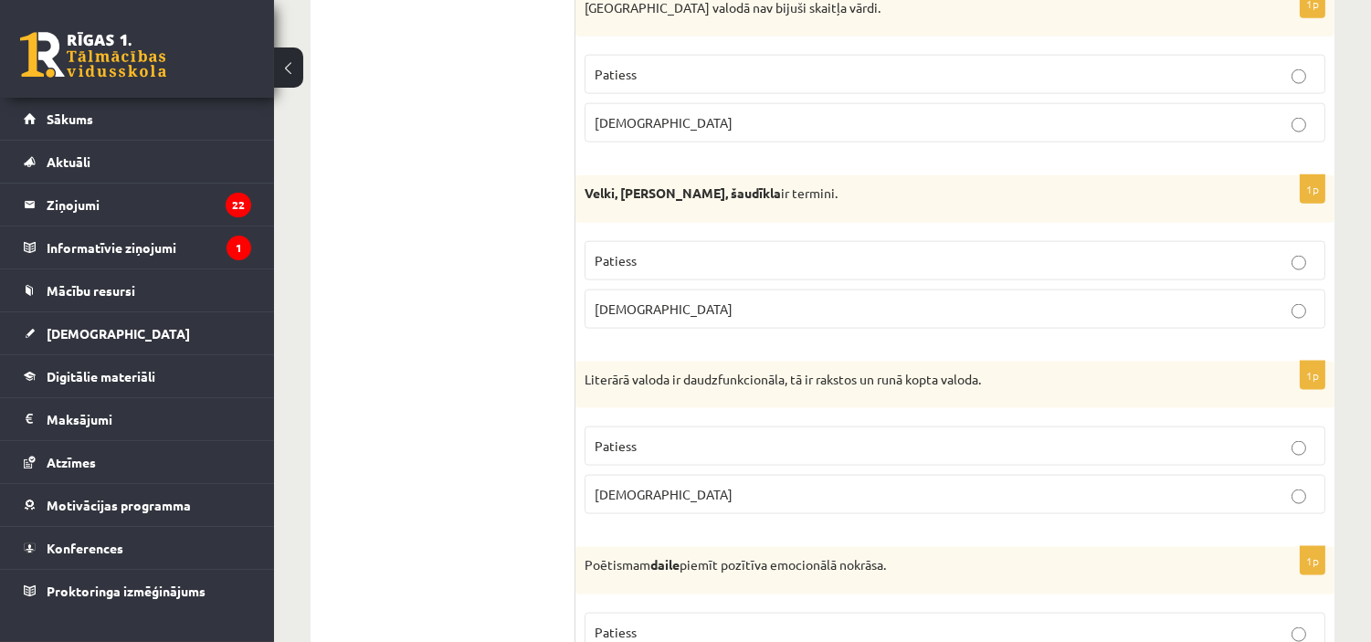
scroll to position [4366, 0]
click at [1037, 449] on p "Patiess" at bounding box center [954, 445] width 720 height 19
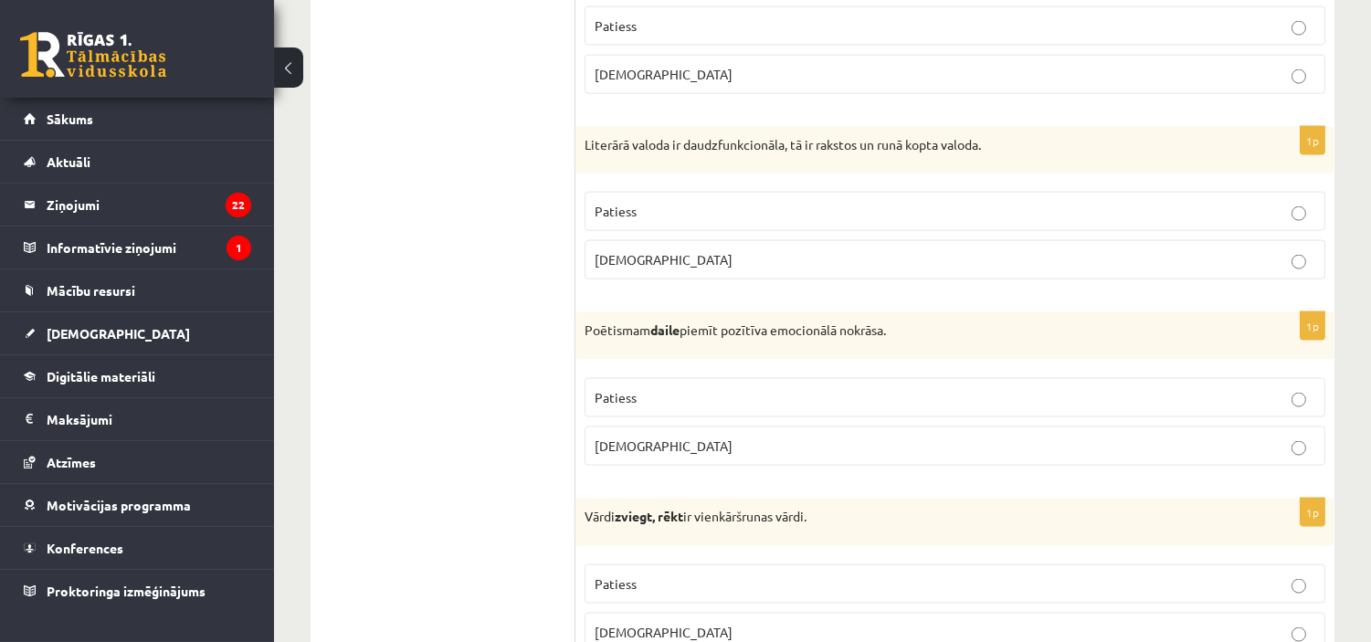
scroll to position [4606, 0]
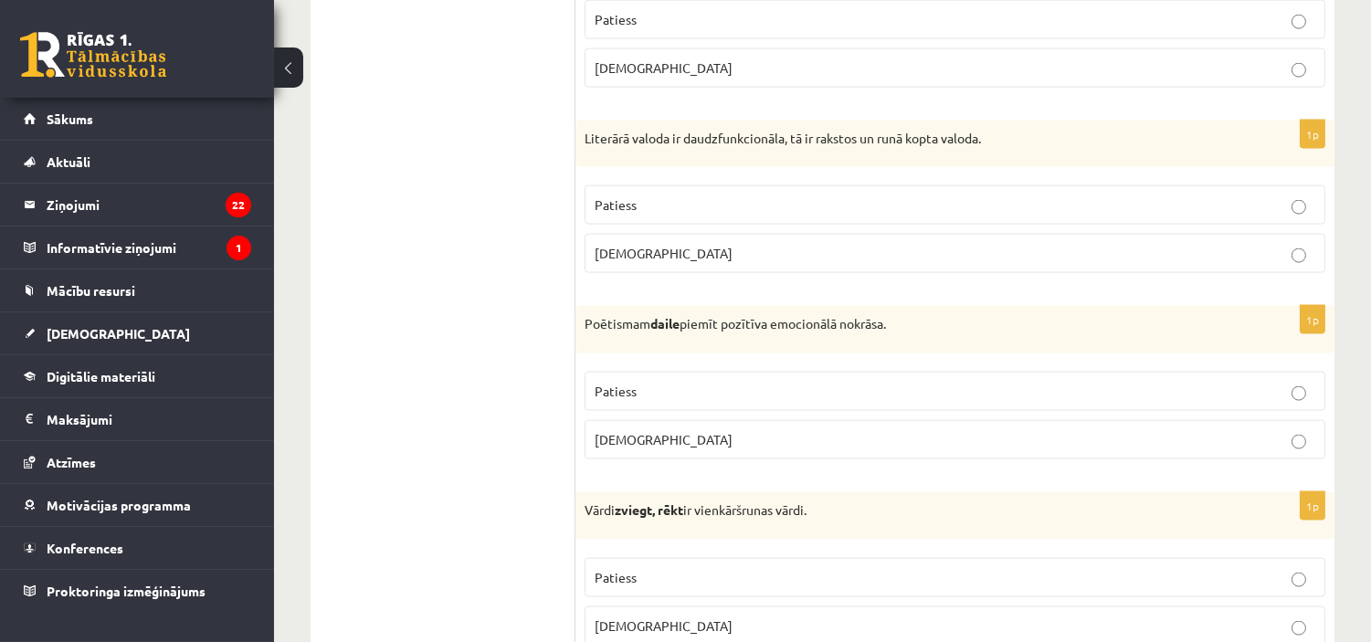
click at [1015, 372] on fieldset "Patiess Aplams" at bounding box center [954, 414] width 741 height 102
click at [1011, 389] on p "Patiess" at bounding box center [954, 391] width 720 height 19
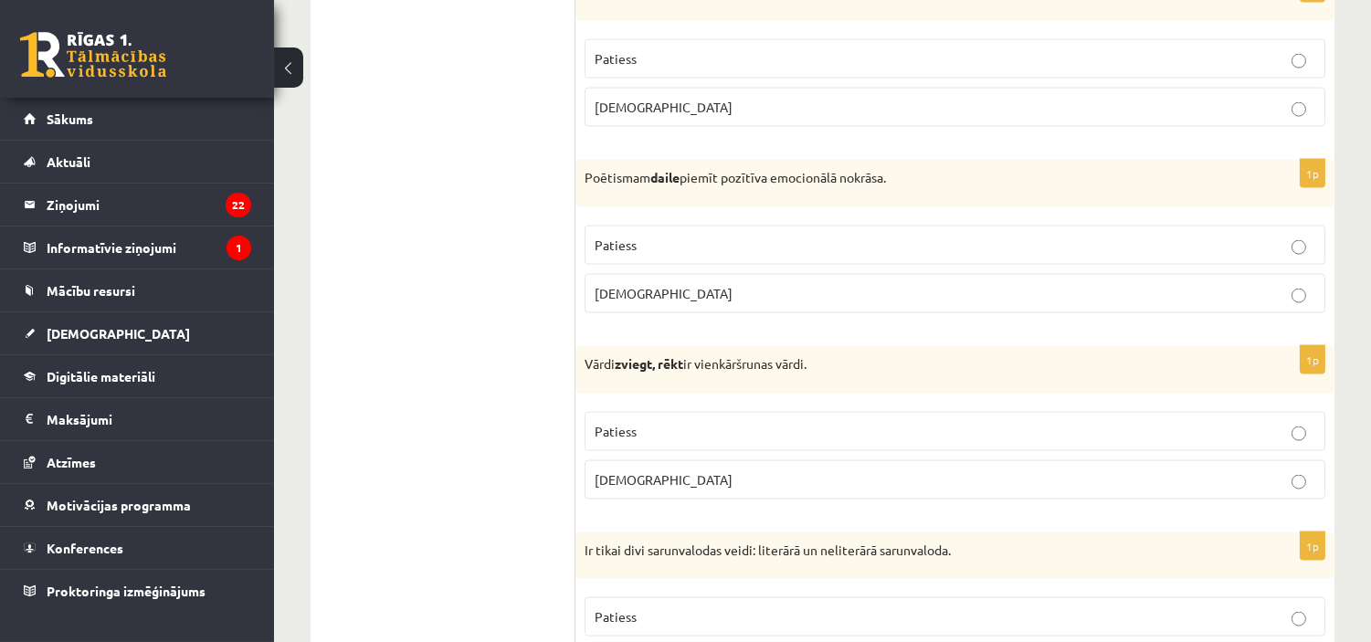
scroll to position [4794, 0]
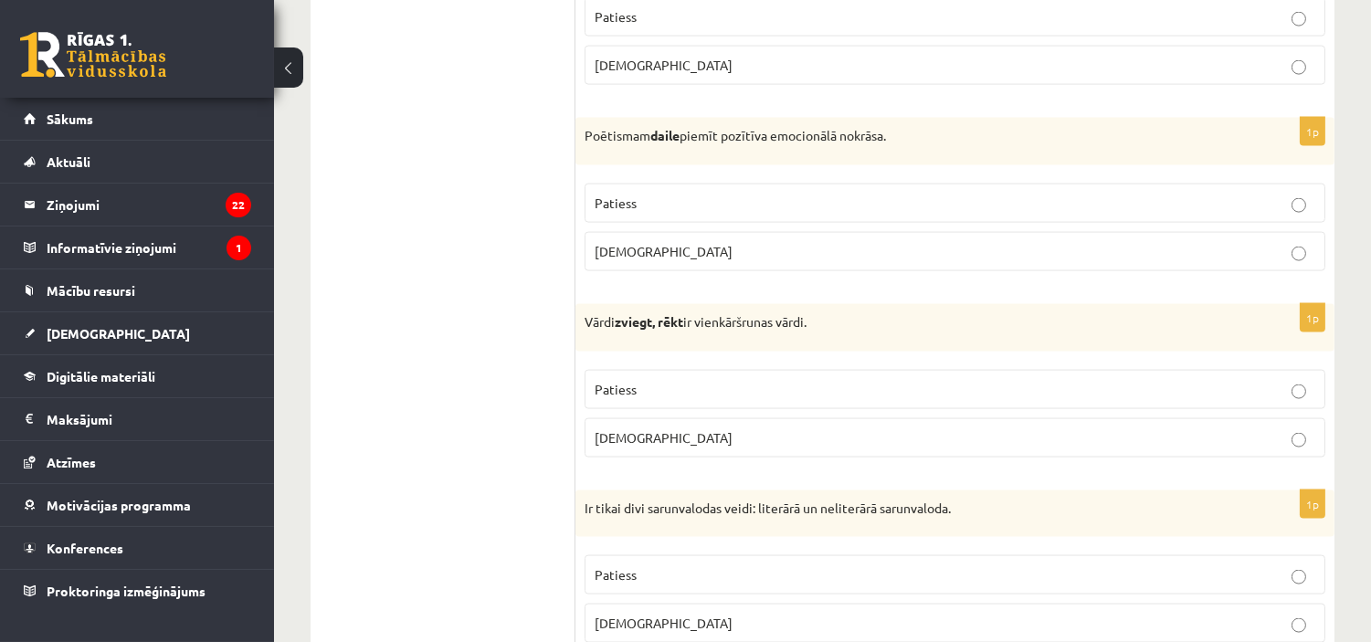
click at [780, 447] on p "Aplams" at bounding box center [954, 437] width 720 height 19
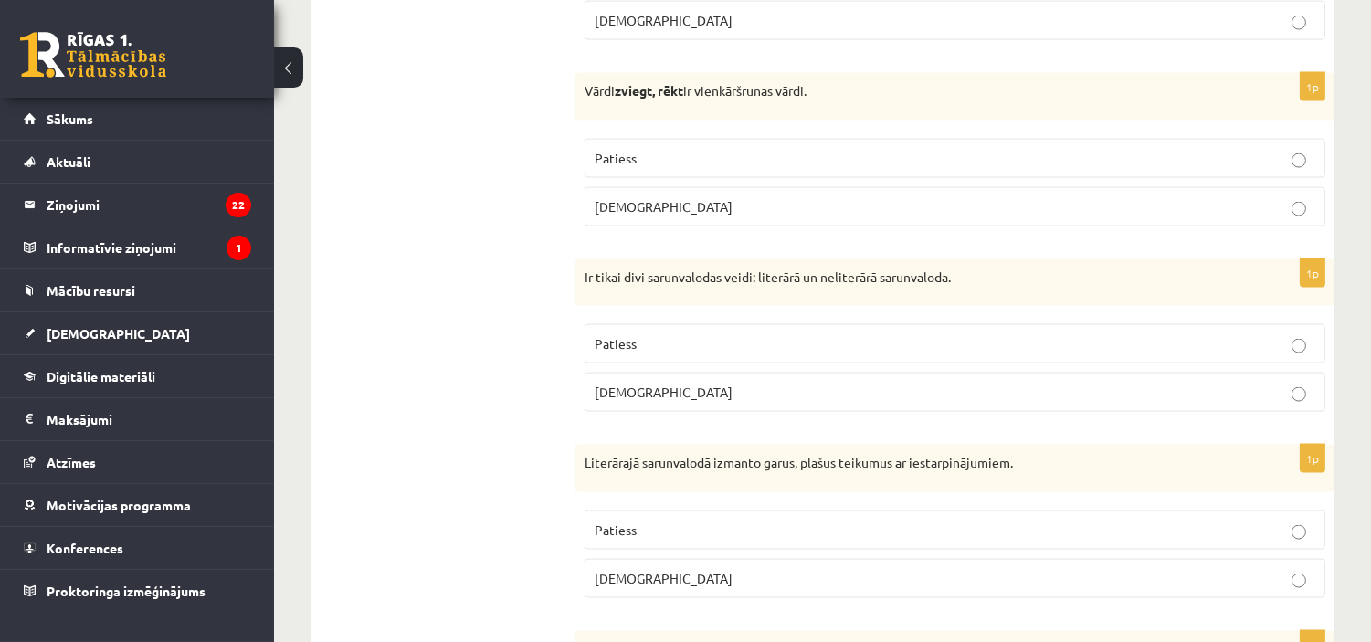
scroll to position [5035, 0]
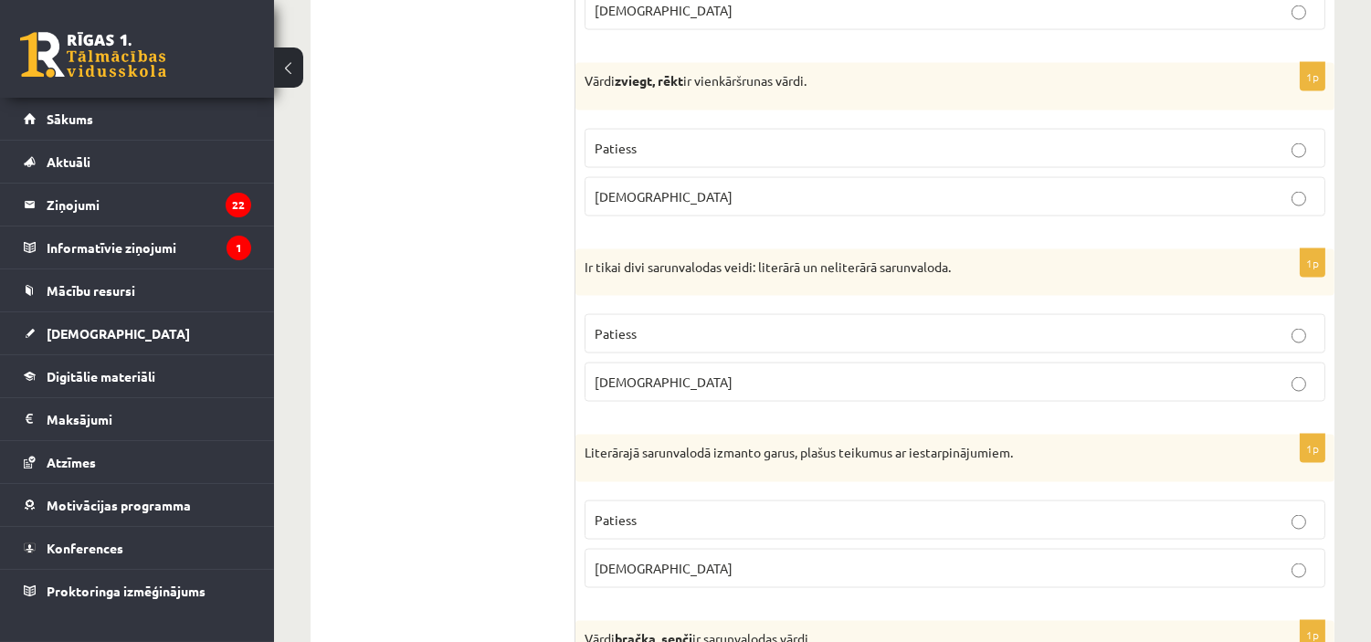
click at [813, 343] on p "Patiess" at bounding box center [954, 333] width 720 height 19
click at [794, 554] on fieldset "Patiess Aplams" at bounding box center [954, 542] width 741 height 102
click at [808, 570] on p "Aplams" at bounding box center [954, 568] width 720 height 19
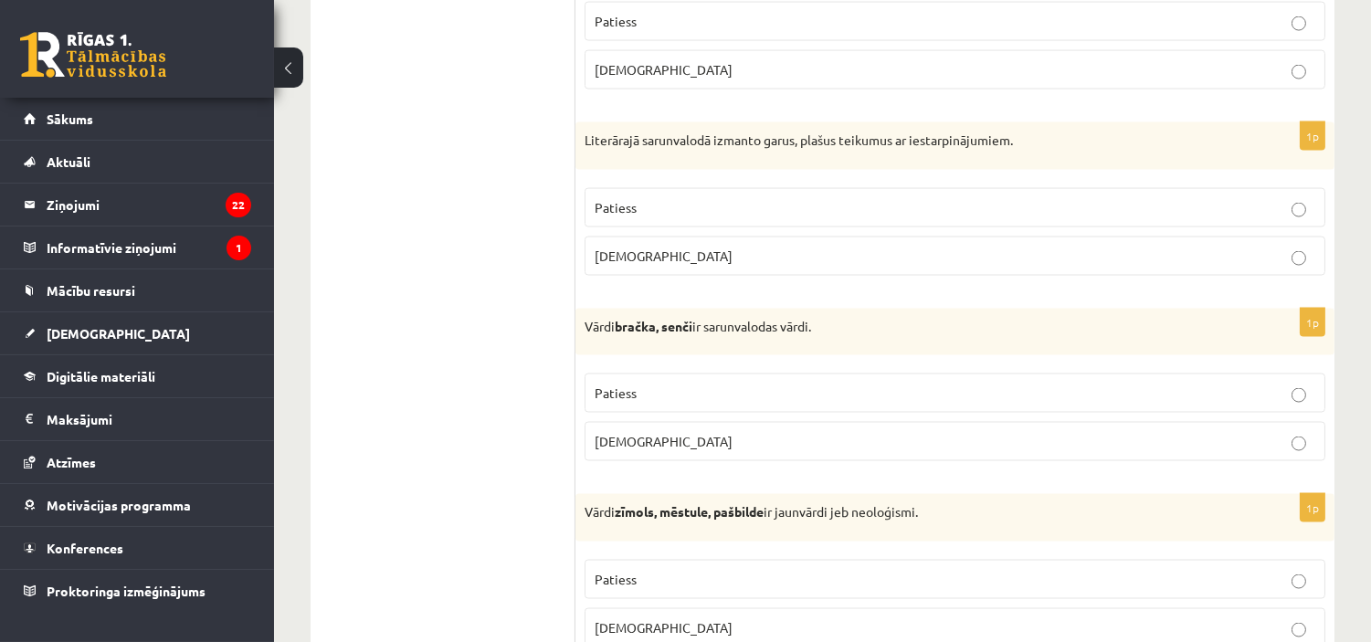
scroll to position [5433, 0]
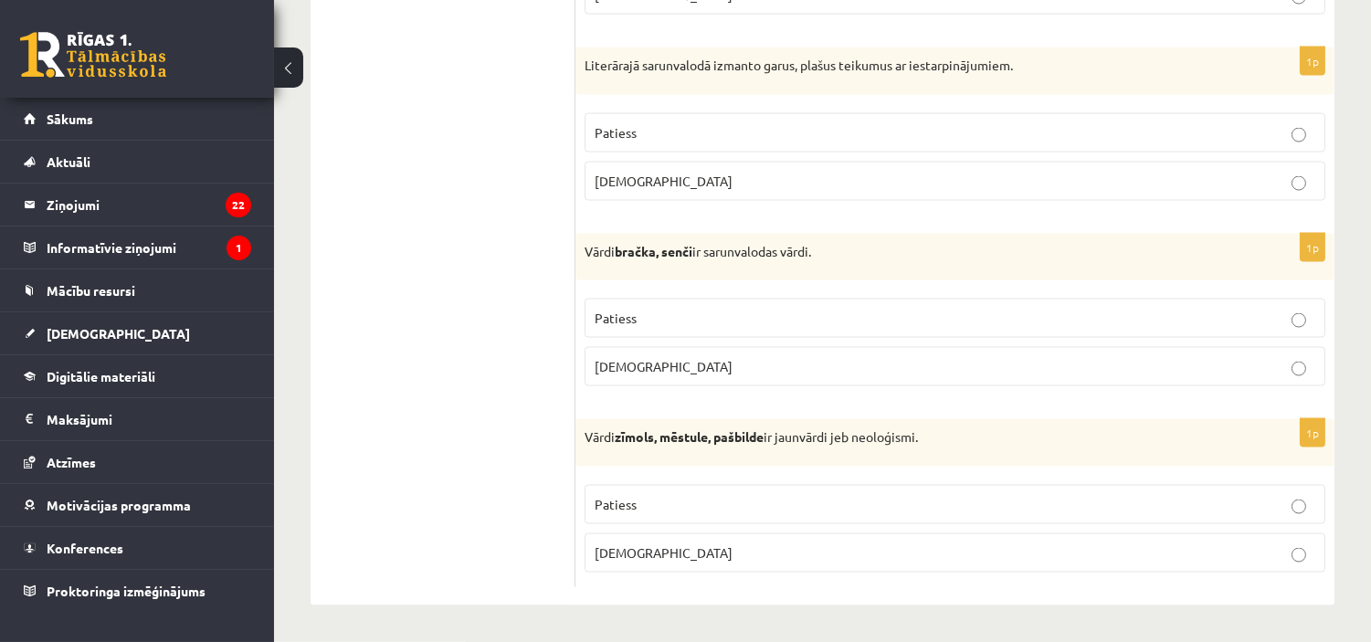
click at [754, 309] on p "Patiess" at bounding box center [954, 318] width 720 height 19
click at [774, 500] on p "Patiess" at bounding box center [954, 504] width 720 height 19
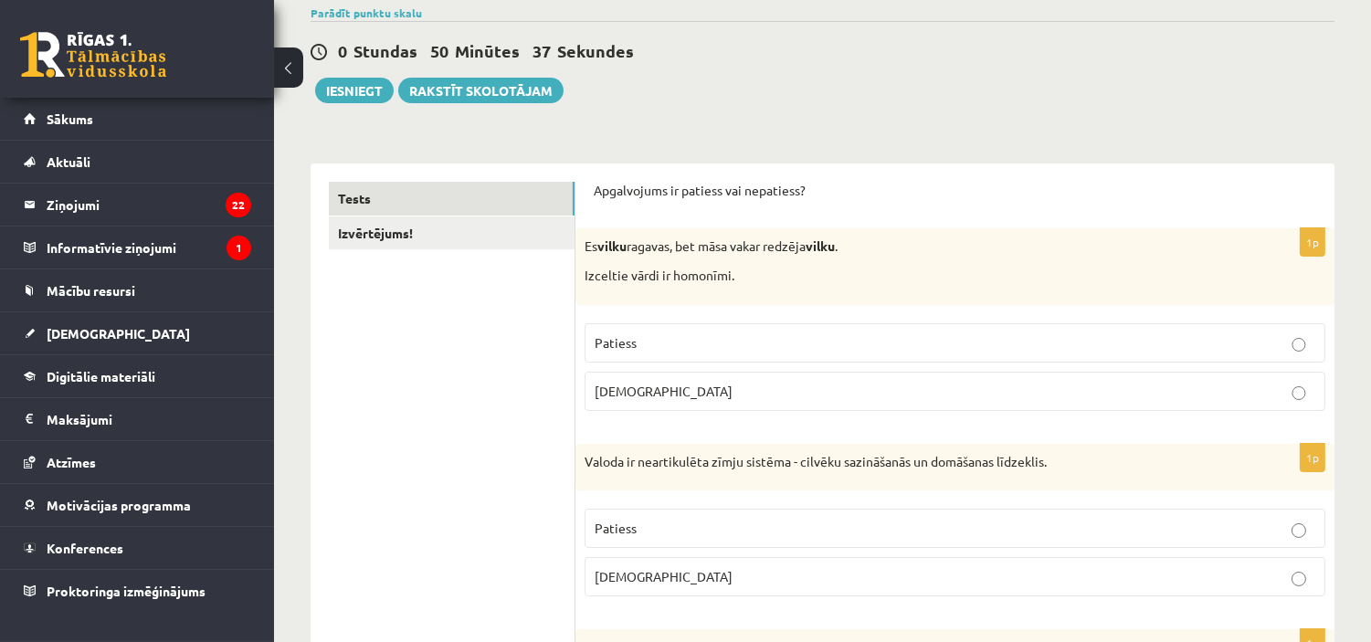
scroll to position [0, 0]
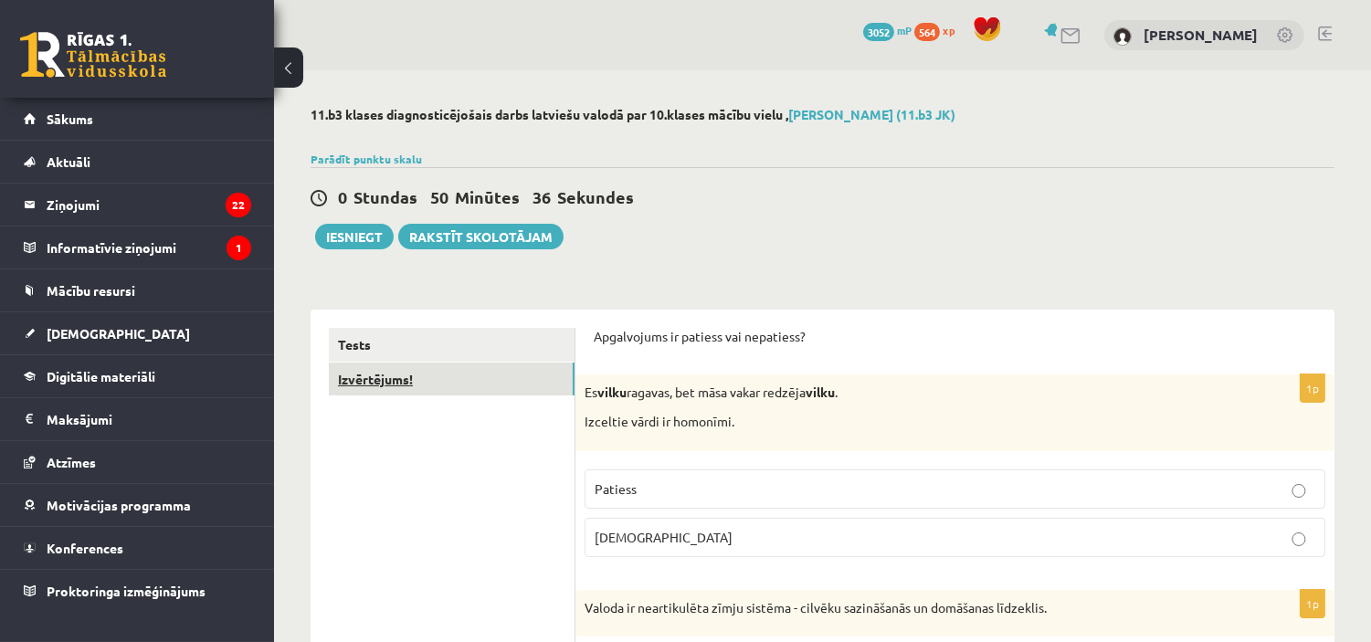
click at [395, 379] on link "Izvērtējums!" at bounding box center [452, 380] width 246 height 34
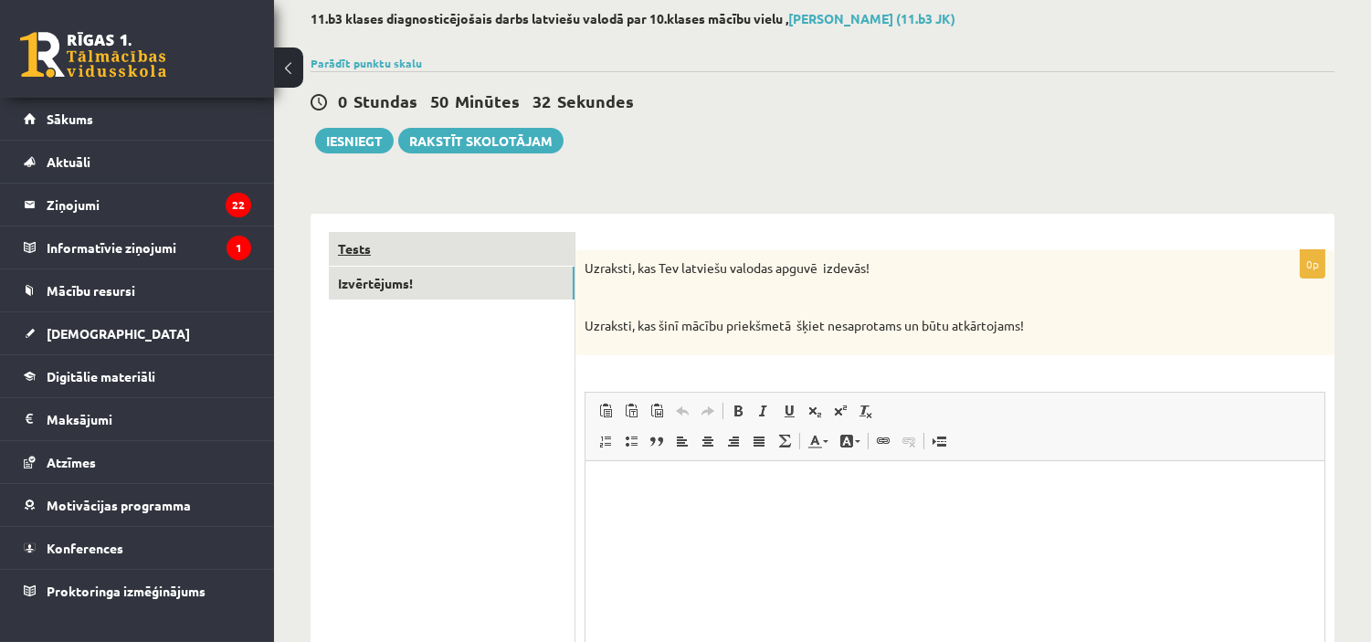
click at [461, 247] on link "Tests" at bounding box center [452, 249] width 246 height 34
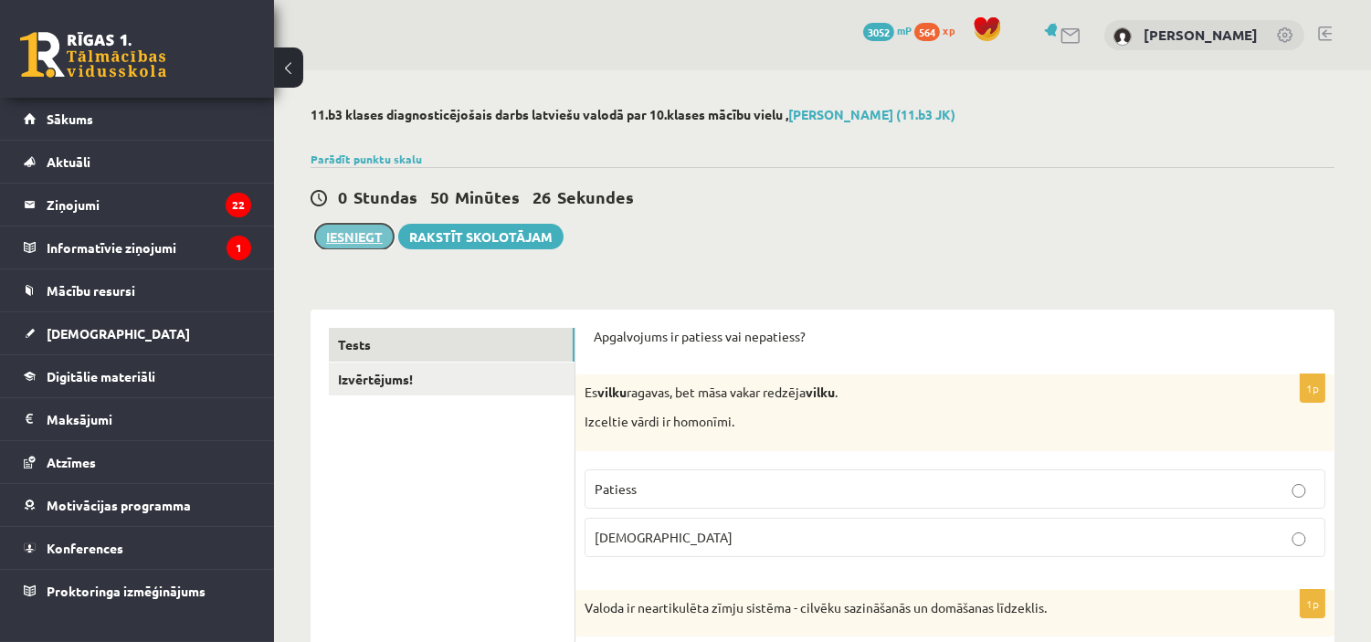
click at [360, 236] on button "Iesniegt" at bounding box center [354, 237] width 79 height 26
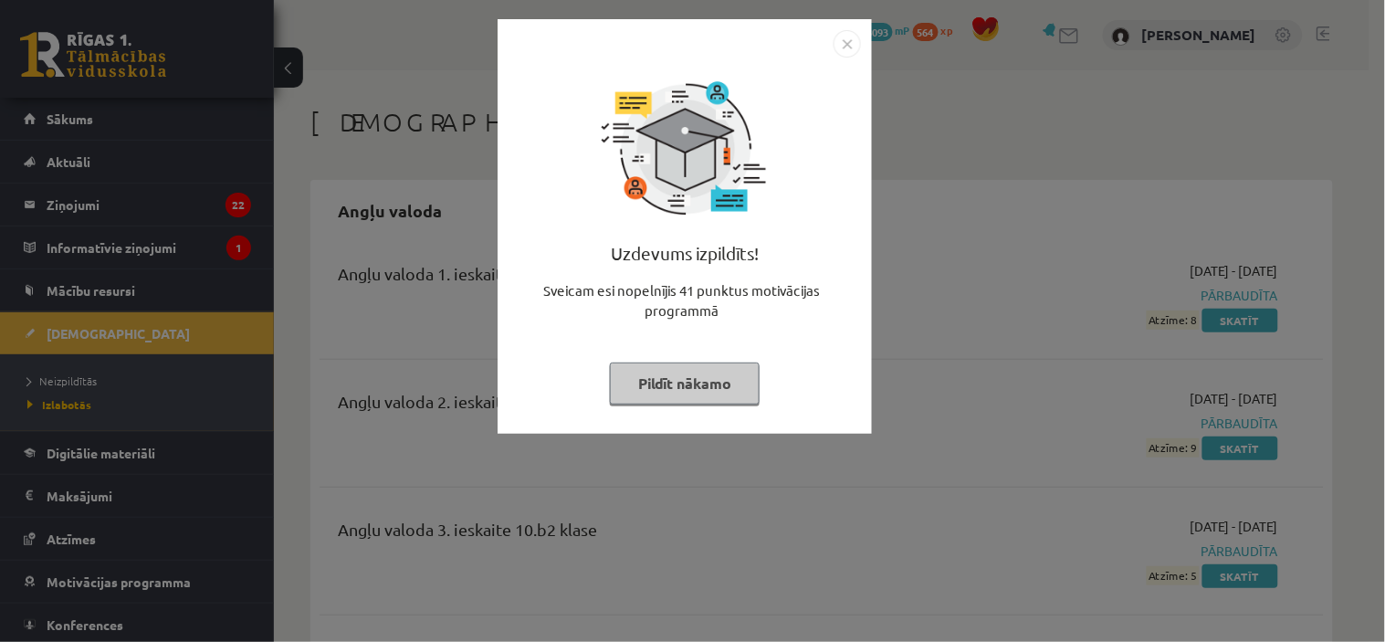
click at [731, 384] on button "Pildīt nākamo" at bounding box center [685, 384] width 150 height 42
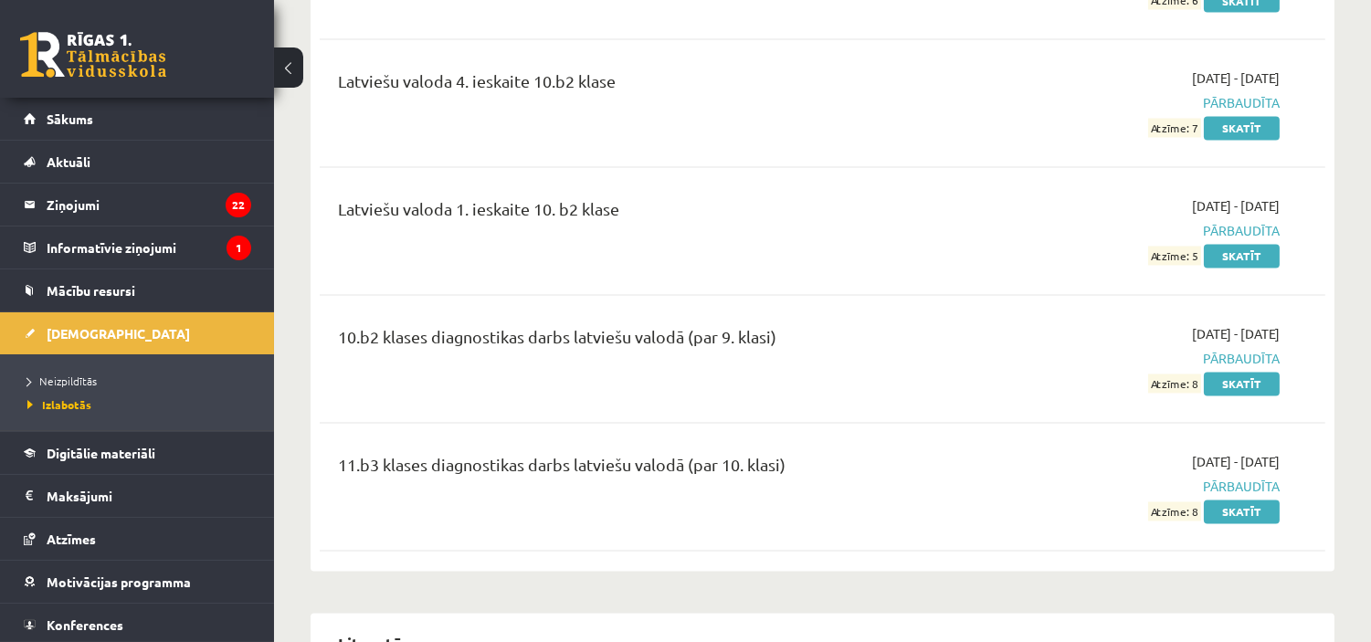
scroll to position [6134, 0]
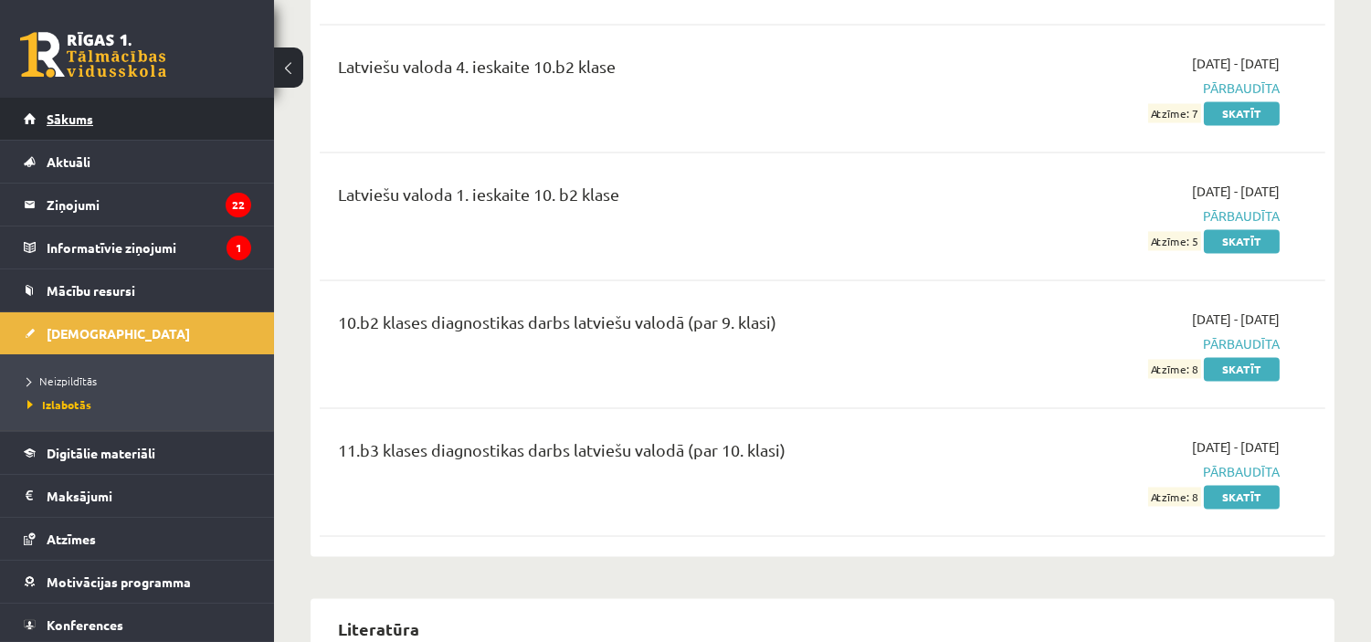
click at [56, 103] on link "Sākums" at bounding box center [137, 119] width 227 height 42
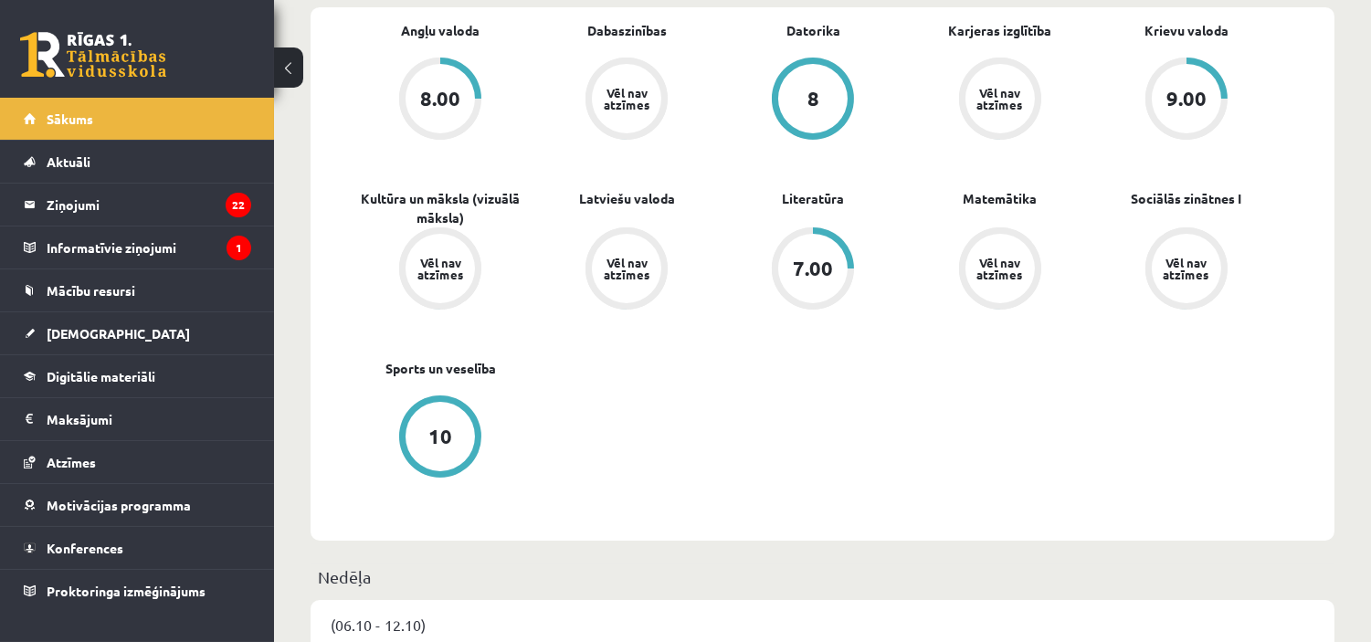
scroll to position [688, 0]
click at [152, 241] on legend "Informatīvie ziņojumi 1" at bounding box center [149, 247] width 205 height 42
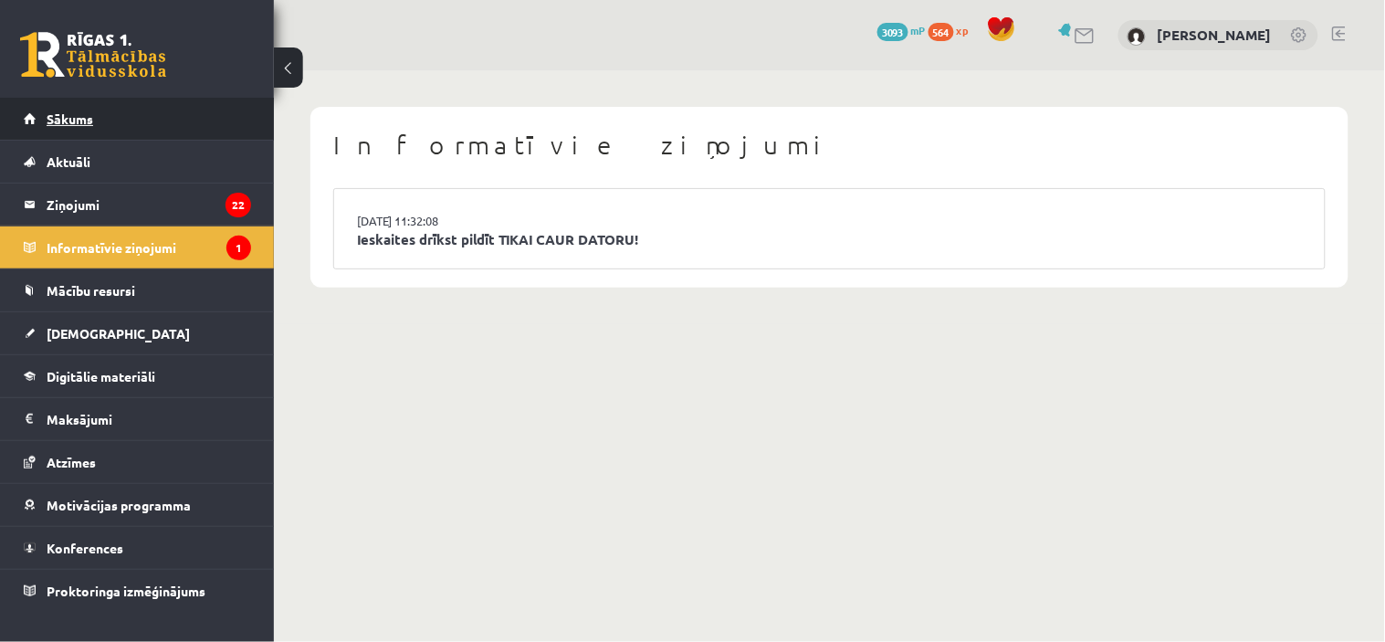
click at [175, 113] on link "Sākums" at bounding box center [137, 119] width 227 height 42
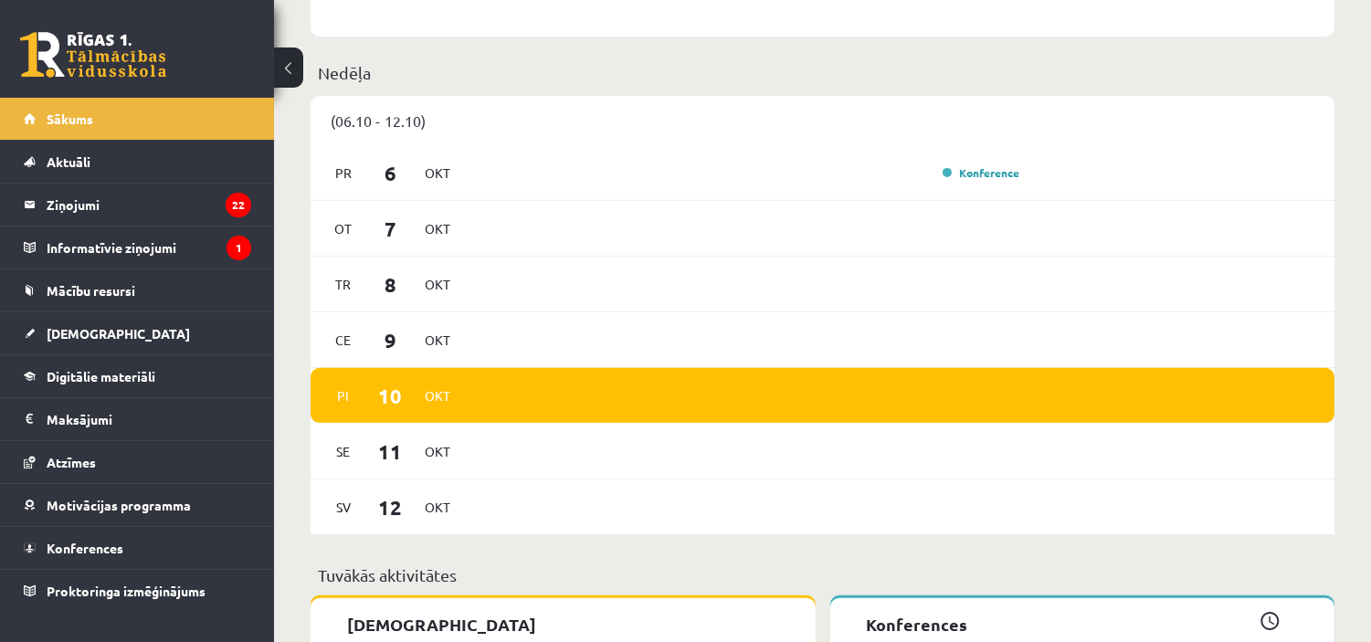
scroll to position [1192, 0]
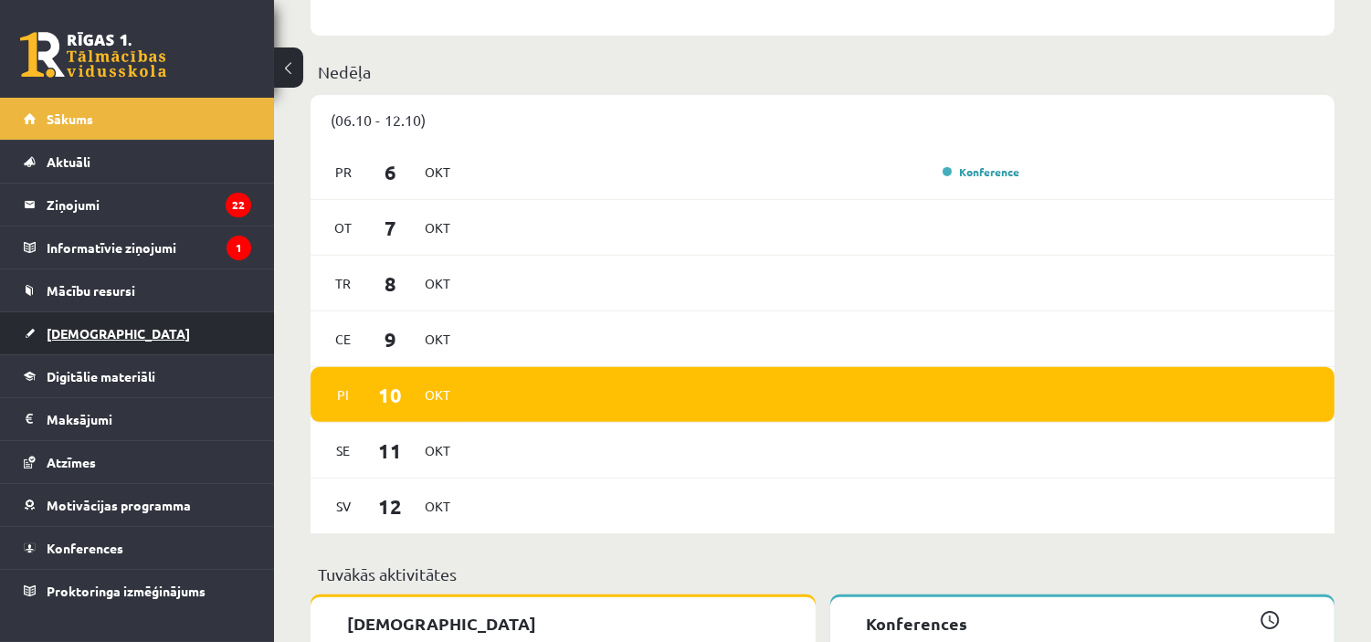
click at [106, 332] on link "[DEMOGRAPHIC_DATA]" at bounding box center [137, 333] width 227 height 42
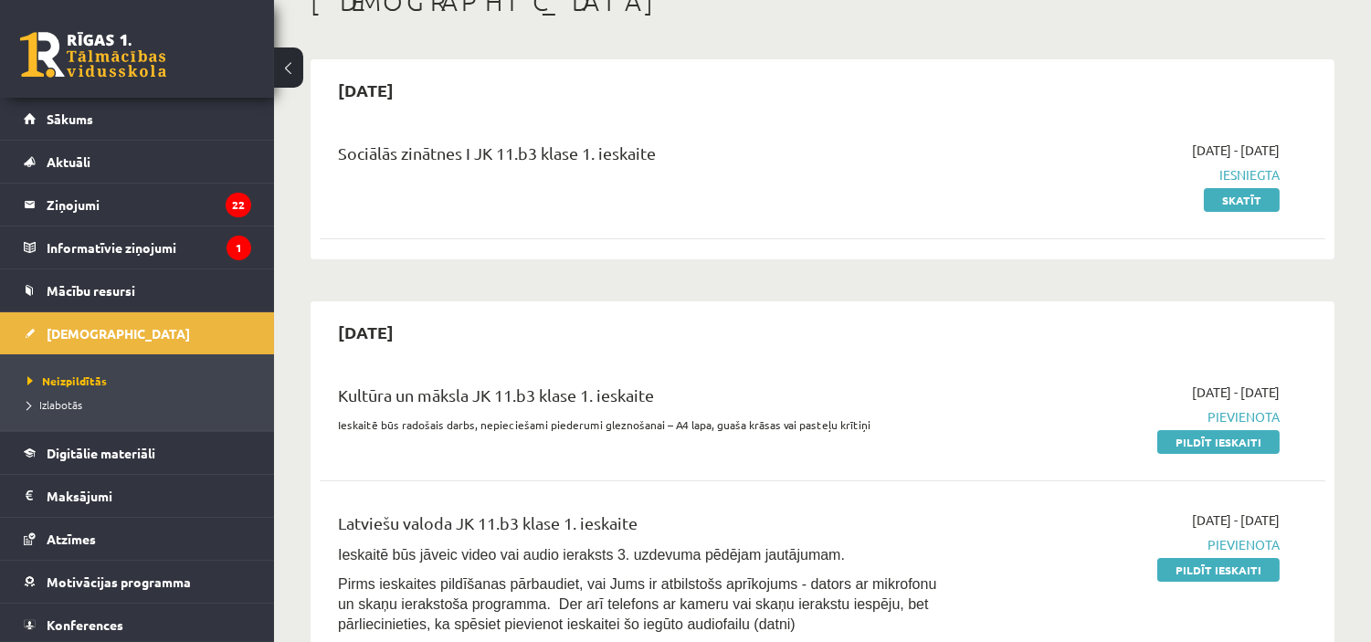
scroll to position [115, 0]
